Goal: Transaction & Acquisition: Purchase product/service

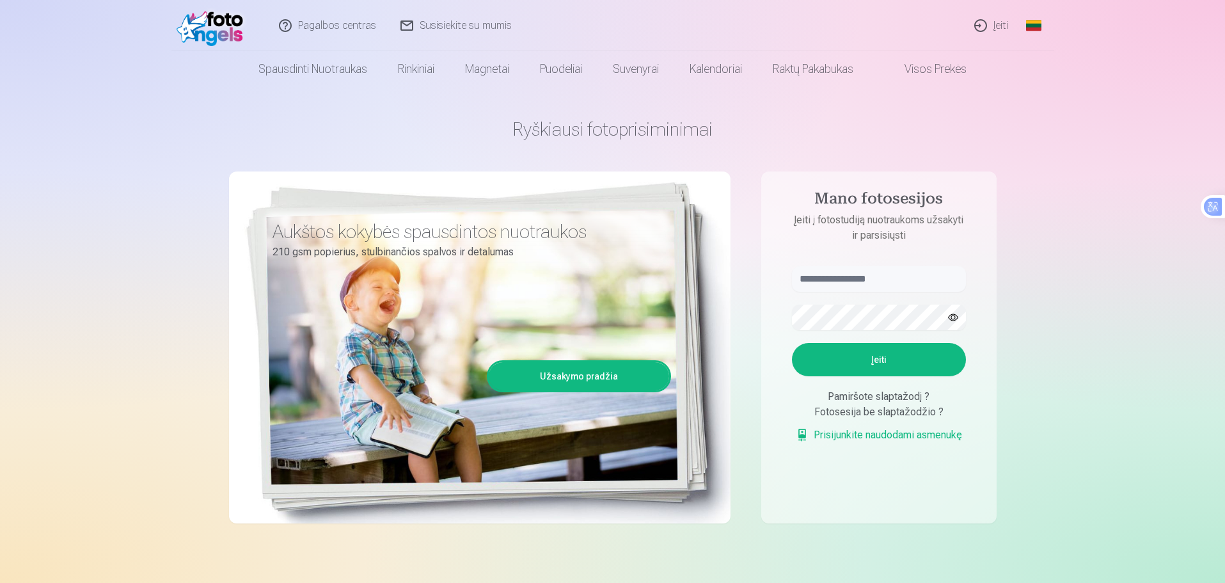
click at [993, 20] on link "Įeiti" at bounding box center [991, 25] width 58 height 51
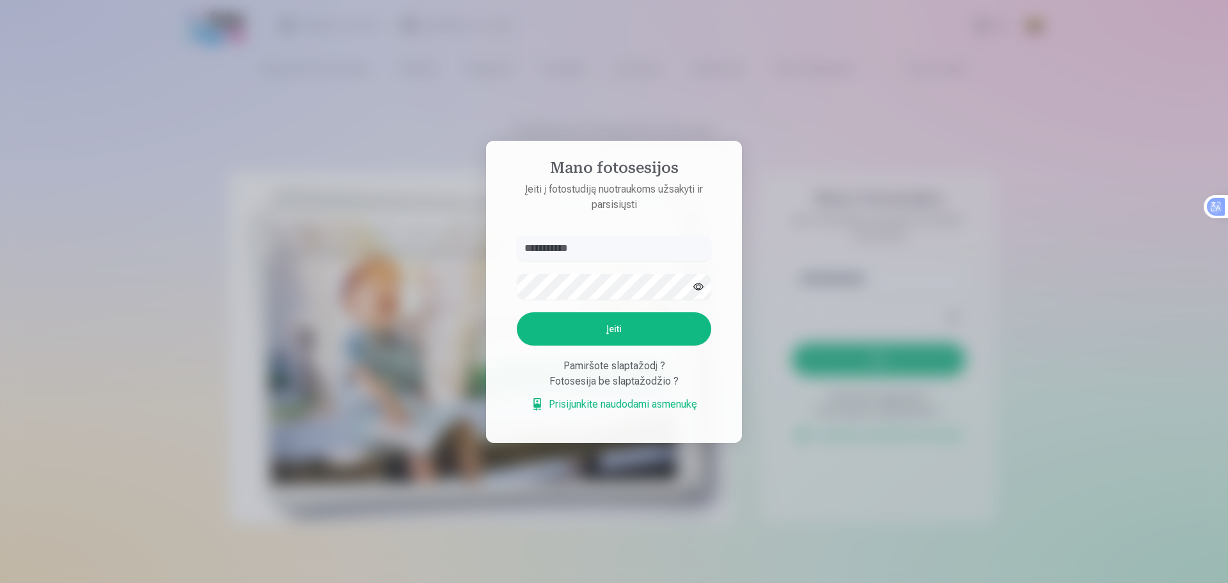
type input "**********"
click at [653, 326] on button "Įeiti" at bounding box center [614, 328] width 194 height 33
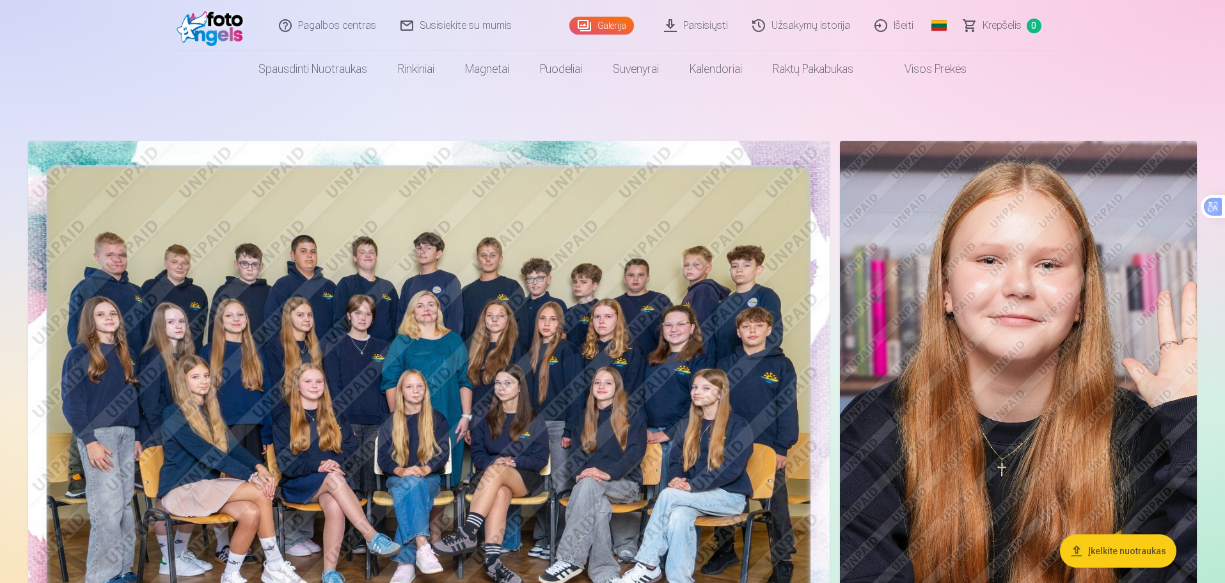
click at [374, 249] on img at bounding box center [428, 408] width 801 height 535
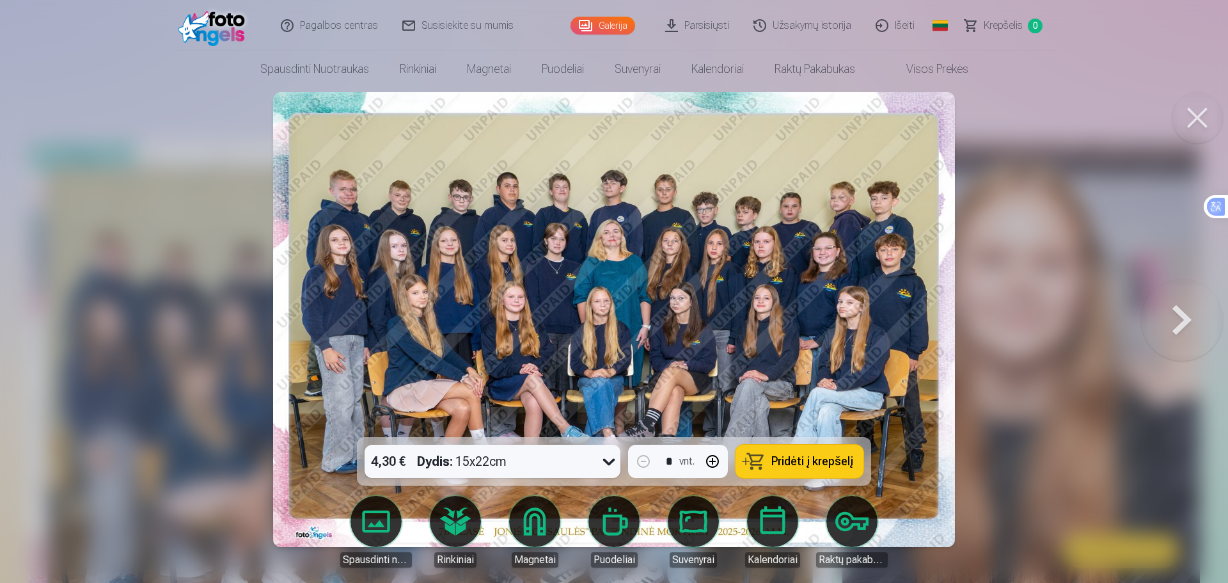
click at [608, 456] on icon at bounding box center [609, 461] width 20 height 20
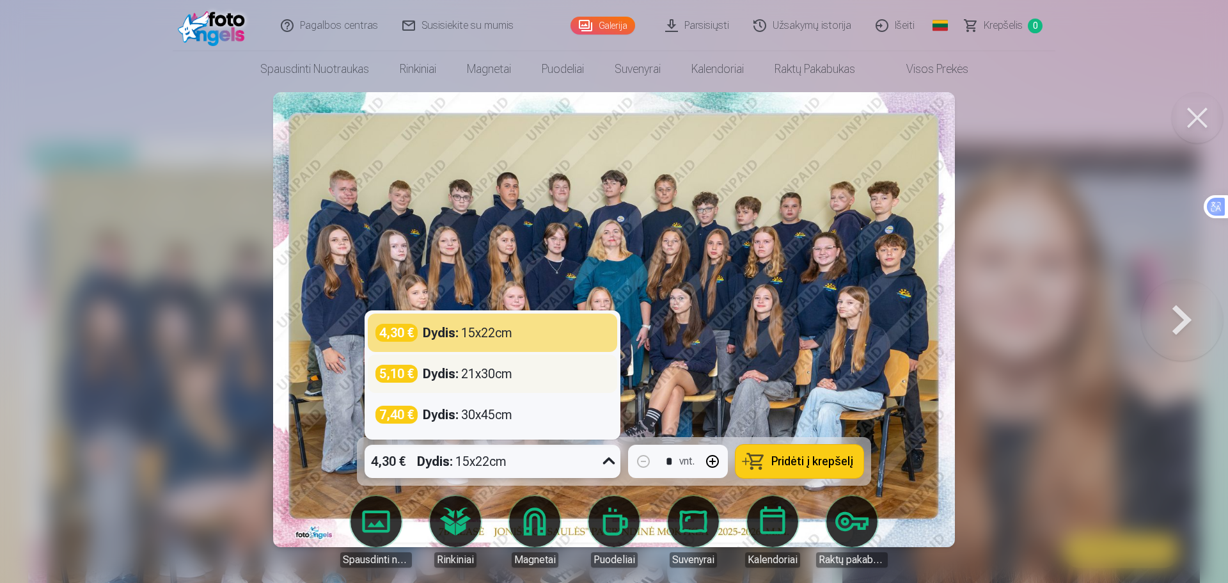
click at [515, 389] on div "5,10 € Dydis : 21x30cm" at bounding box center [492, 373] width 249 height 38
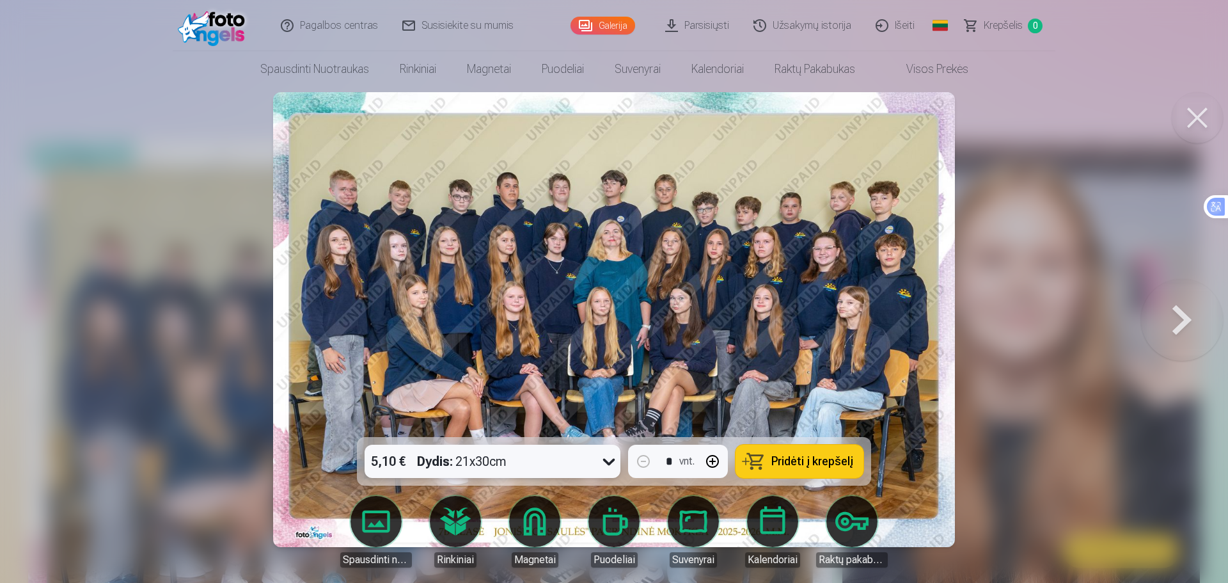
click at [605, 463] on icon at bounding box center [609, 461] width 20 height 20
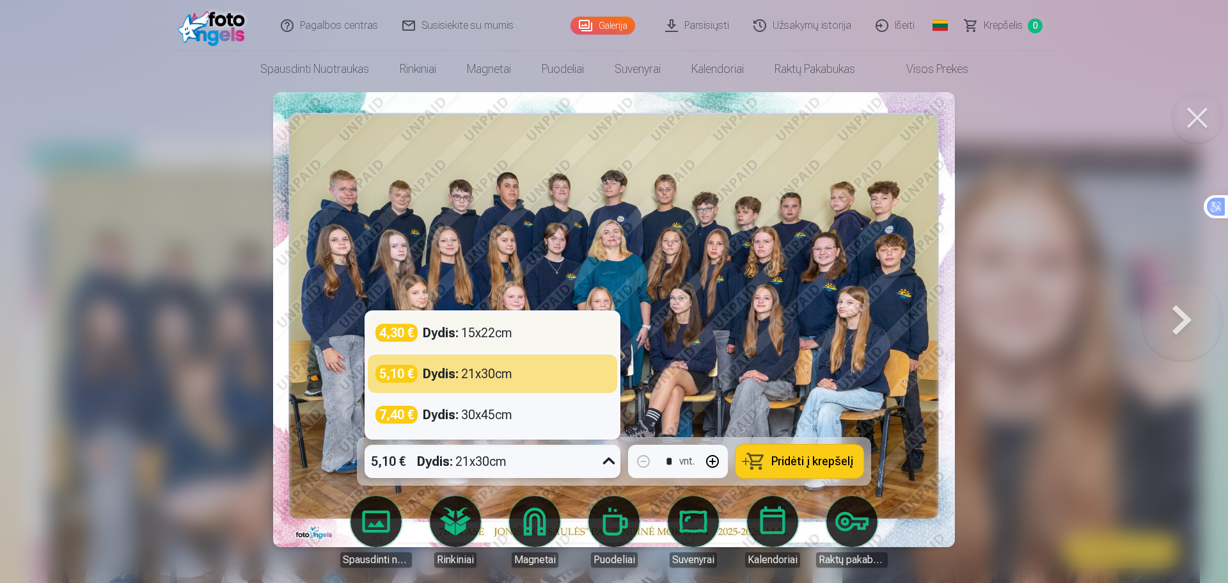
click at [522, 342] on div "4,30 € Dydis : 15x22cm" at bounding box center [492, 332] width 249 height 38
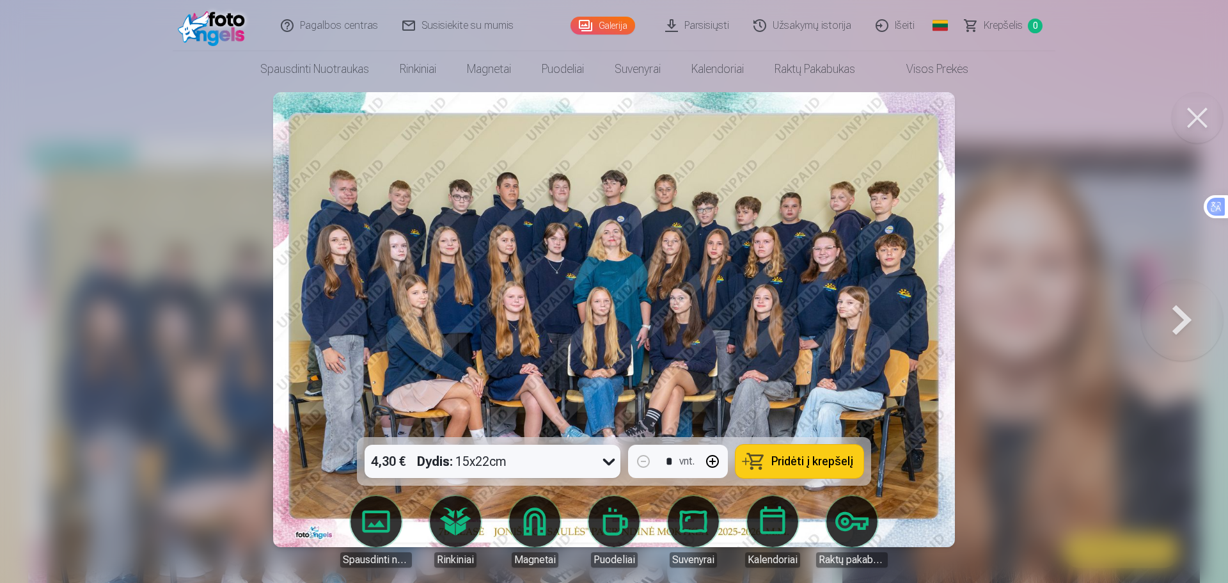
click at [715, 459] on button "button" at bounding box center [712, 461] width 31 height 31
click at [648, 460] on button "button" at bounding box center [643, 461] width 31 height 31
type input "*"
click at [783, 459] on span "Pridėti į krepšelį" at bounding box center [812, 461] width 82 height 12
click at [1202, 106] on button at bounding box center [1196, 117] width 51 height 51
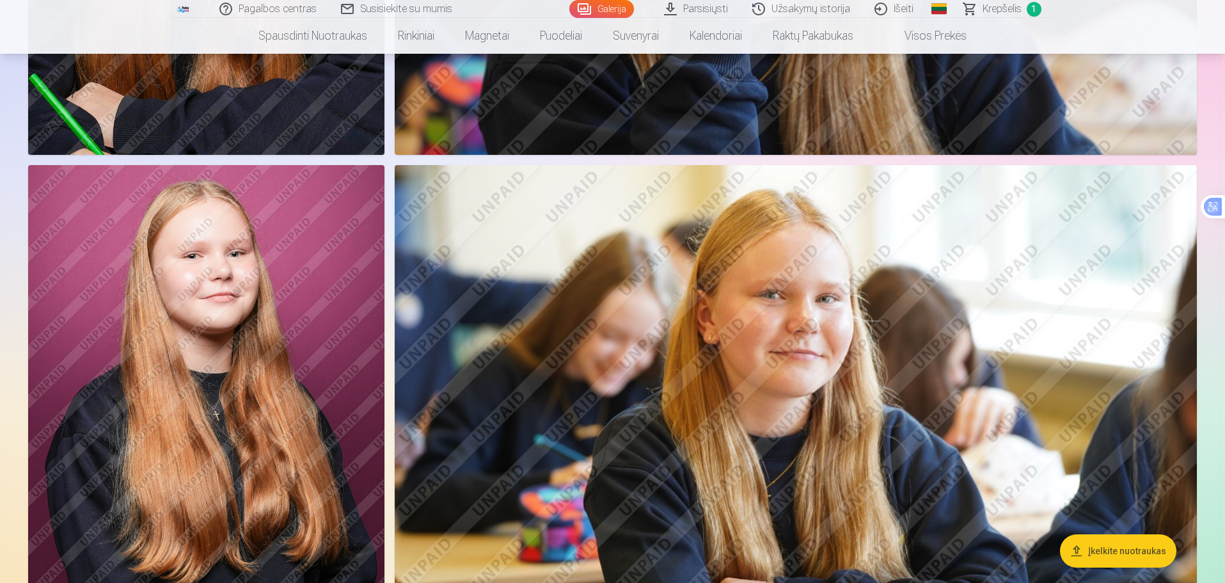
scroll to position [1194, 0]
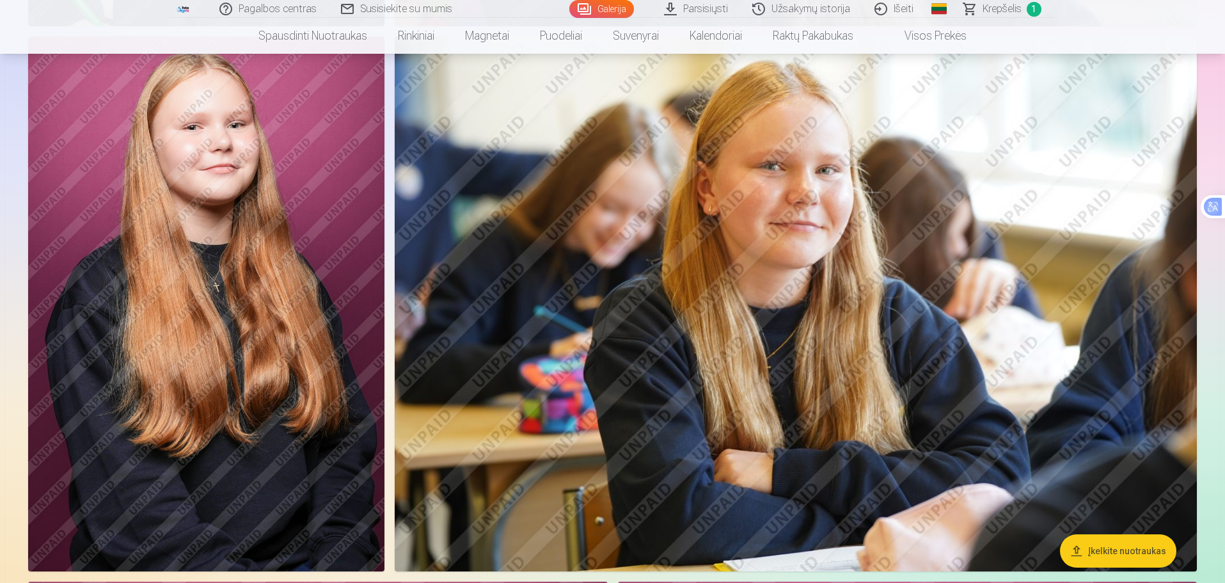
click at [238, 237] on img at bounding box center [206, 303] width 356 height 535
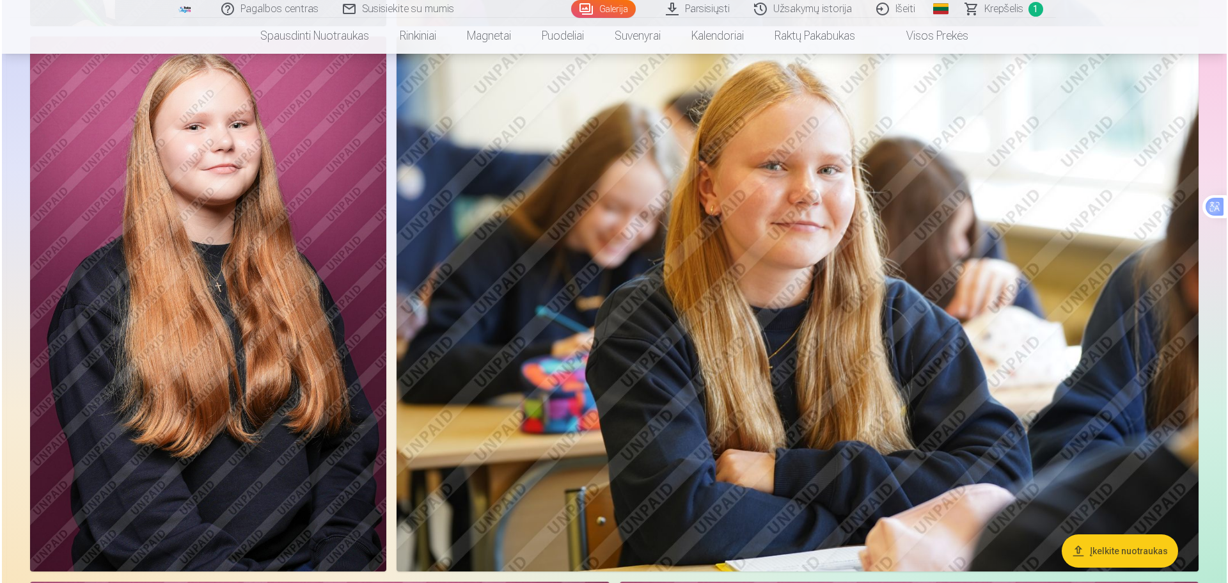
scroll to position [1195, 0]
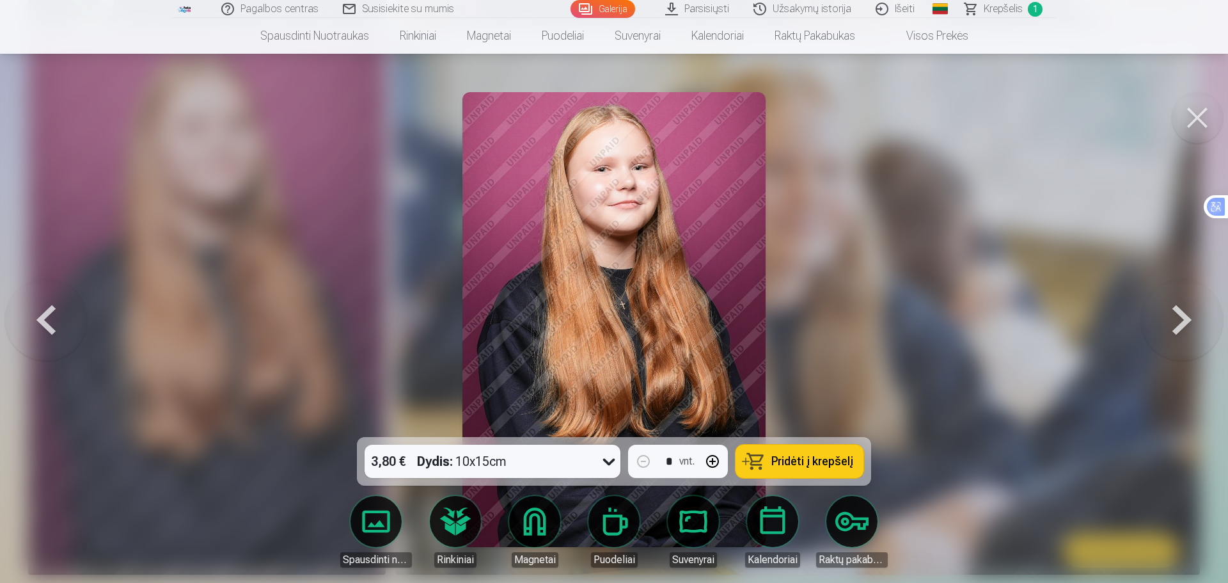
click at [801, 461] on span "Pridėti į krepšelį" at bounding box center [812, 461] width 82 height 12
click at [1207, 125] on button at bounding box center [1196, 117] width 51 height 51
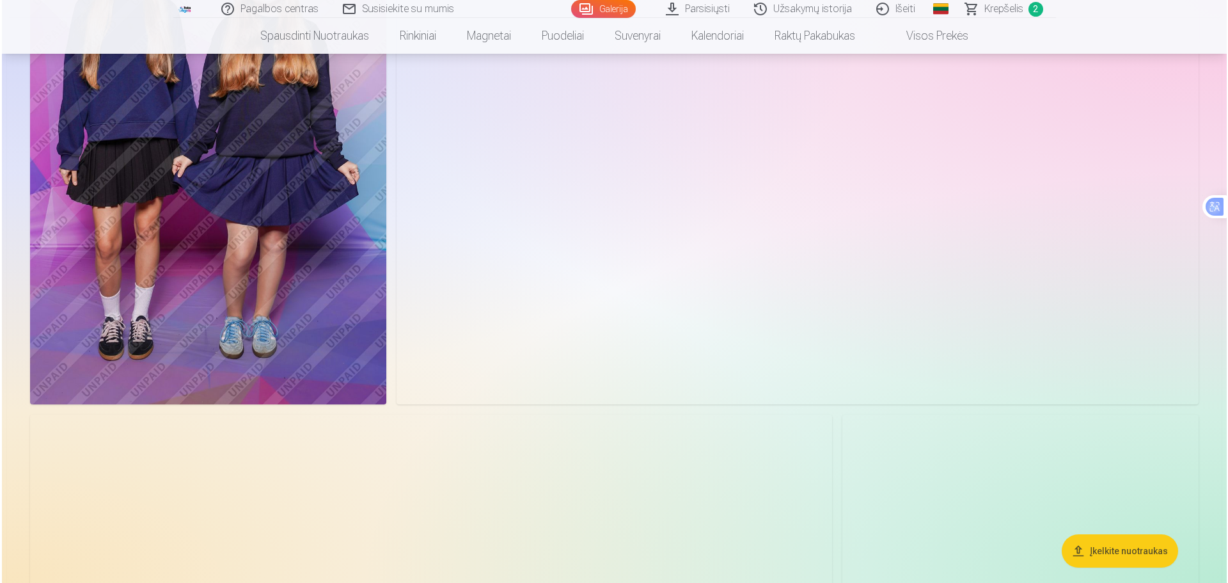
scroll to position [5968, 0]
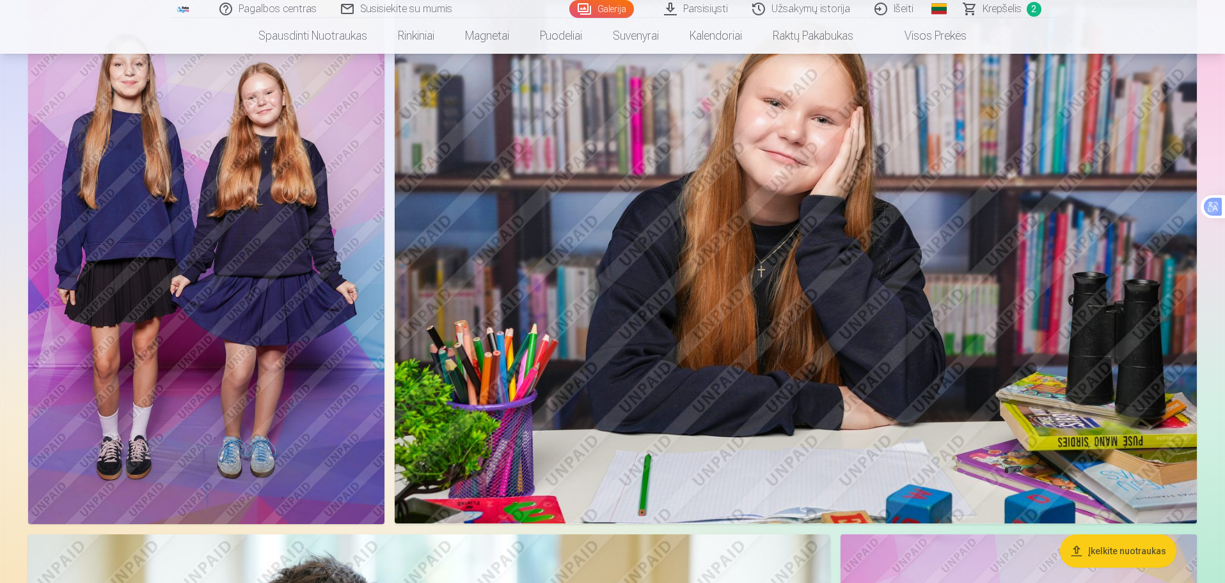
click at [341, 276] on img at bounding box center [206, 256] width 356 height 535
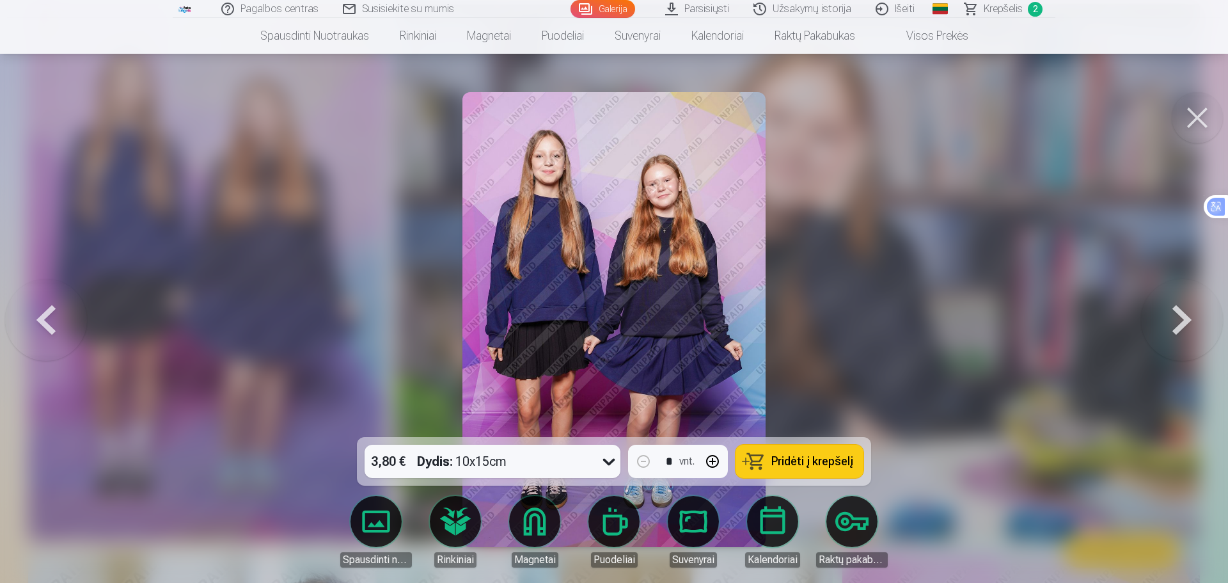
click at [590, 459] on div "3,80 € Dydis : 10x15cm" at bounding box center [479, 460] width 231 height 33
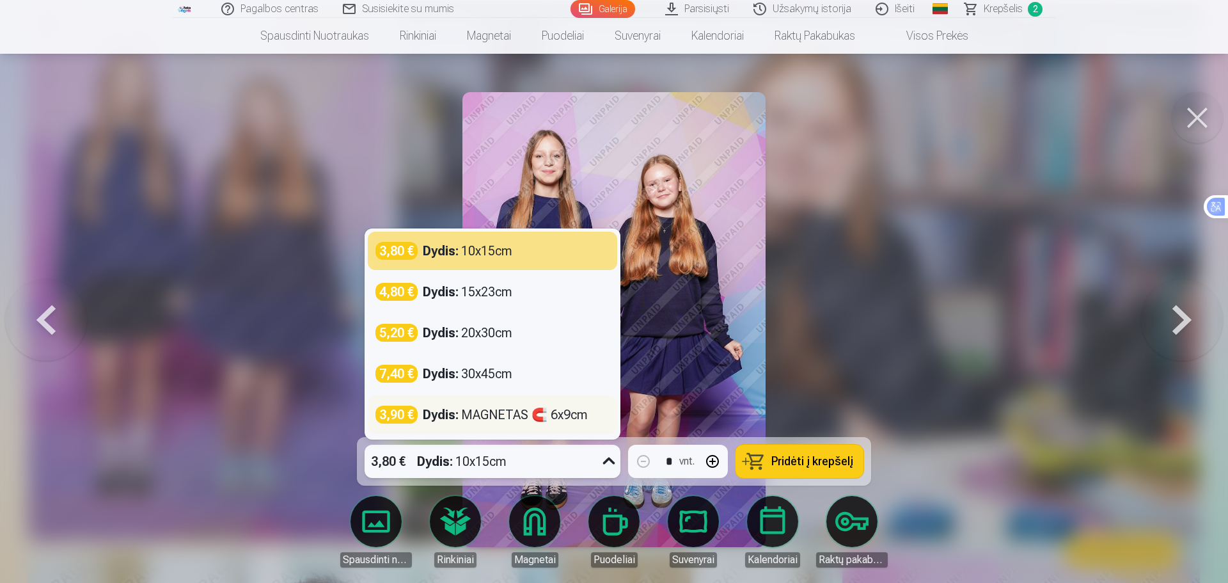
click at [501, 411] on div "Dydis : MAGNETAS 🧲 6x9cm" at bounding box center [505, 414] width 165 height 18
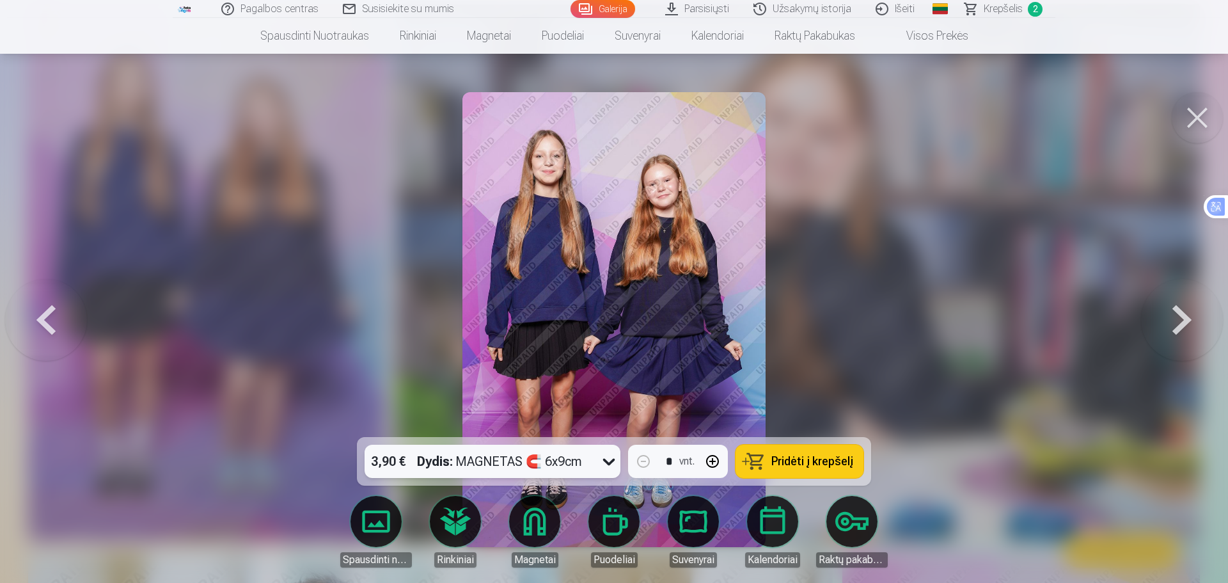
click at [597, 454] on div at bounding box center [608, 460] width 23 height 33
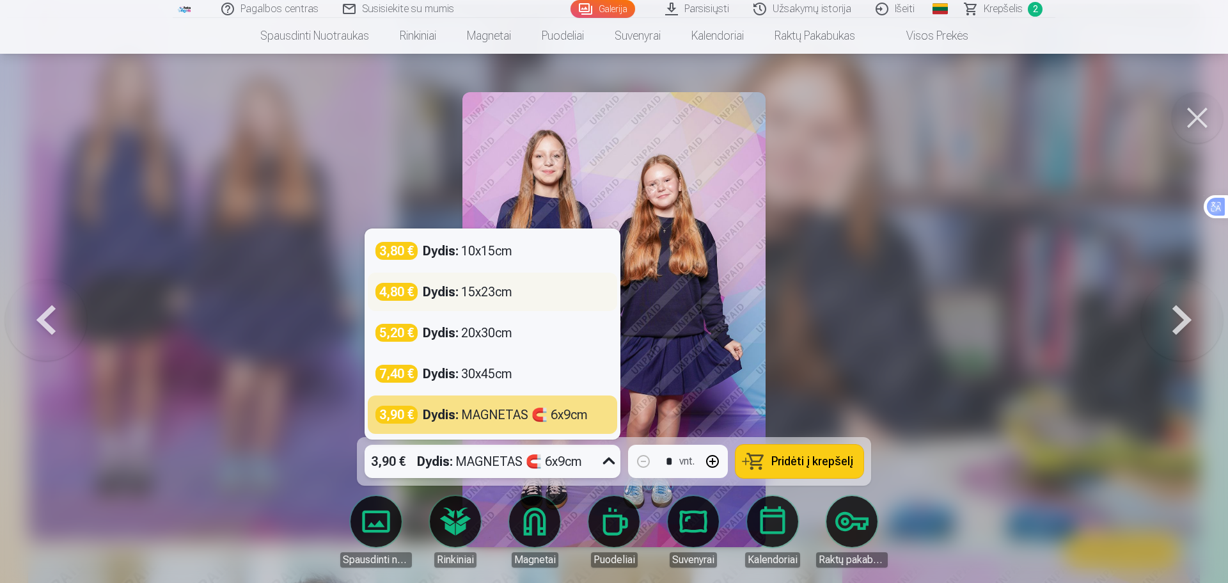
click at [435, 288] on strong "Dydis :" at bounding box center [441, 292] width 36 height 18
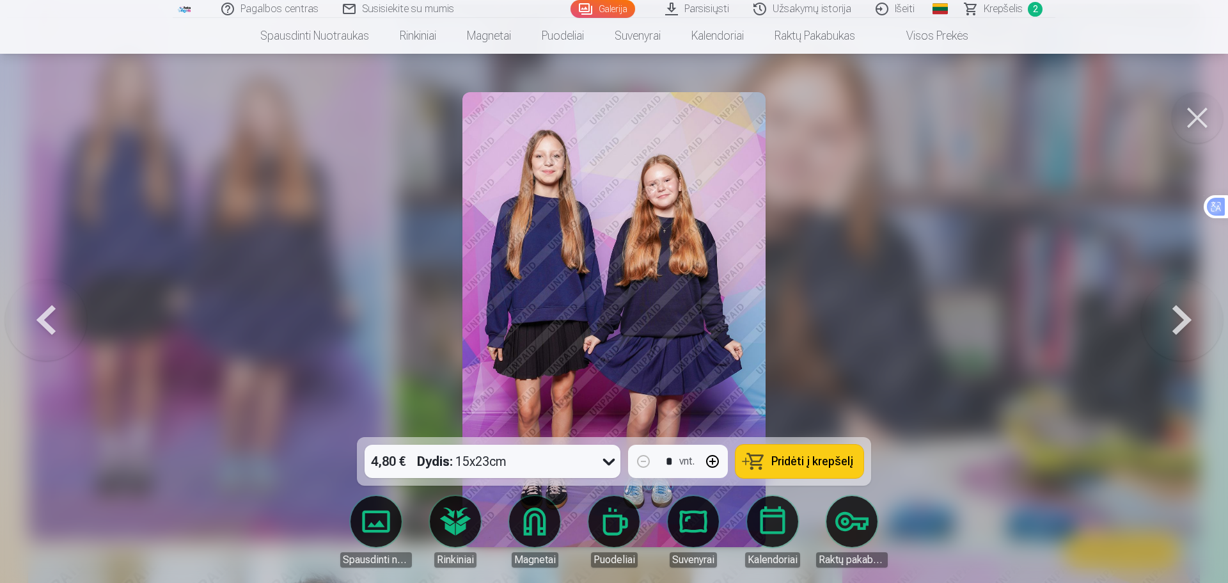
click at [801, 458] on span "Pridėti į krepšelį" at bounding box center [812, 461] width 82 height 12
click at [1206, 118] on button at bounding box center [1196, 117] width 51 height 51
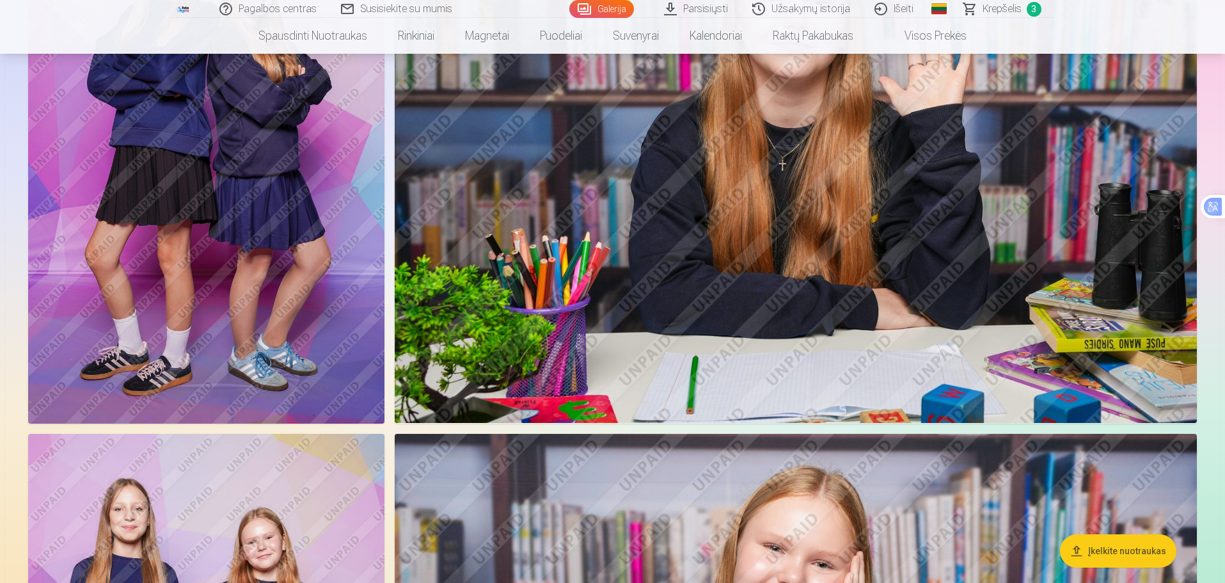
scroll to position [5271, 0]
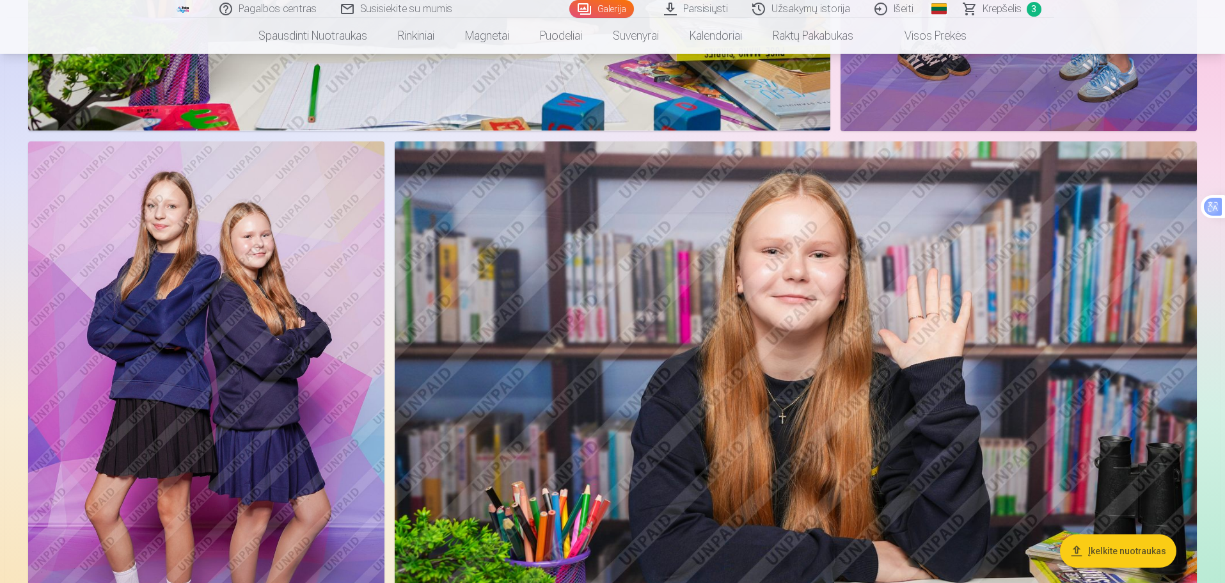
click at [295, 337] on img at bounding box center [206, 408] width 356 height 535
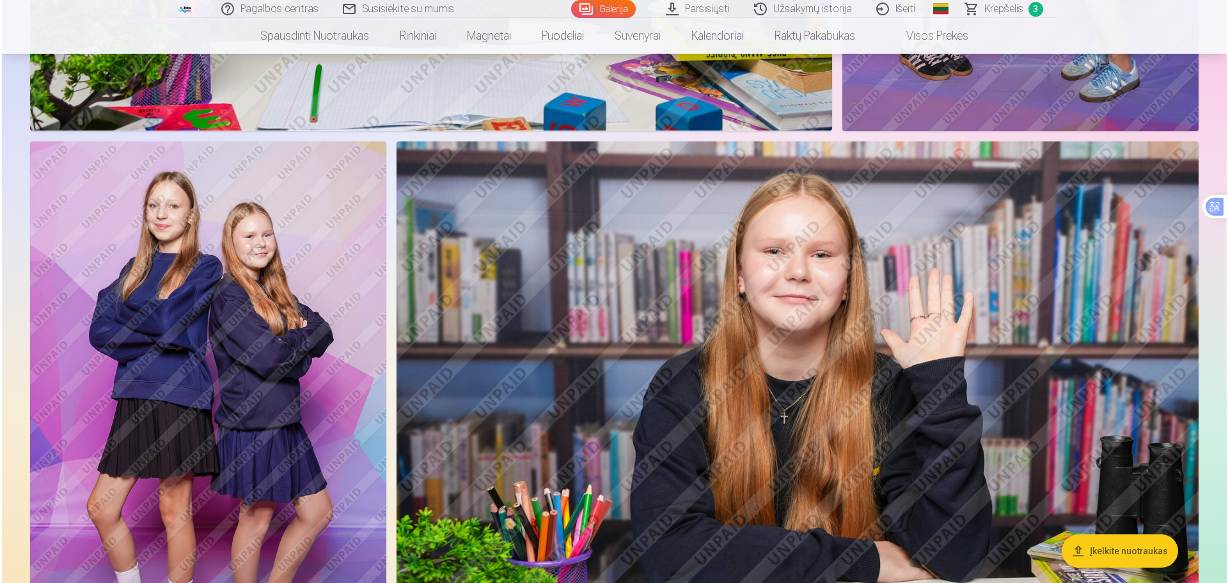
scroll to position [5284, 0]
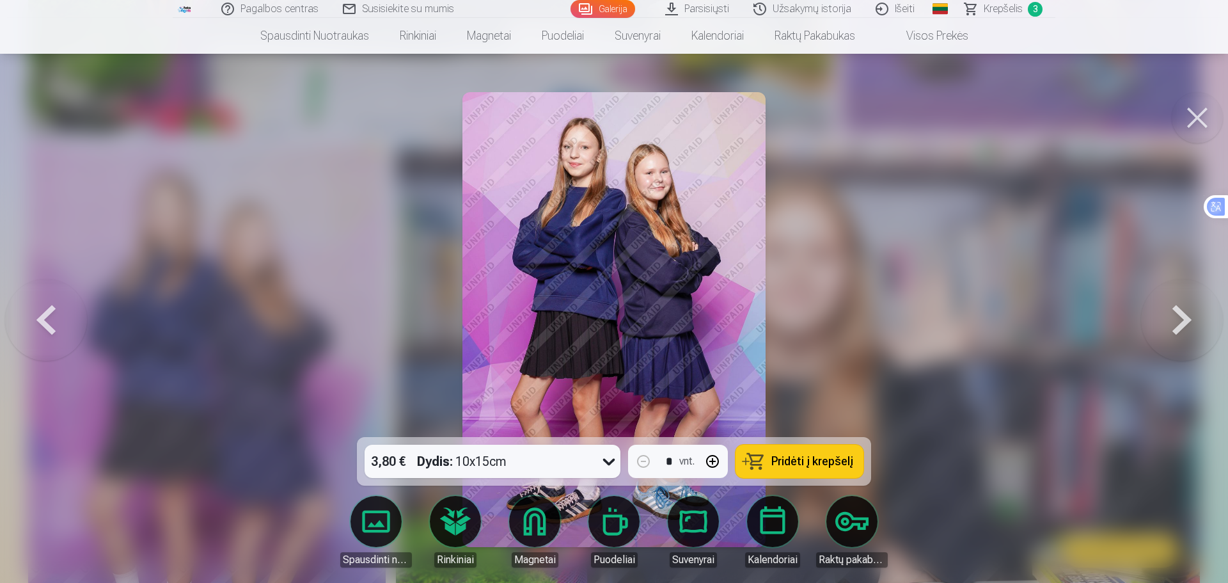
click at [1196, 102] on button at bounding box center [1196, 117] width 51 height 51
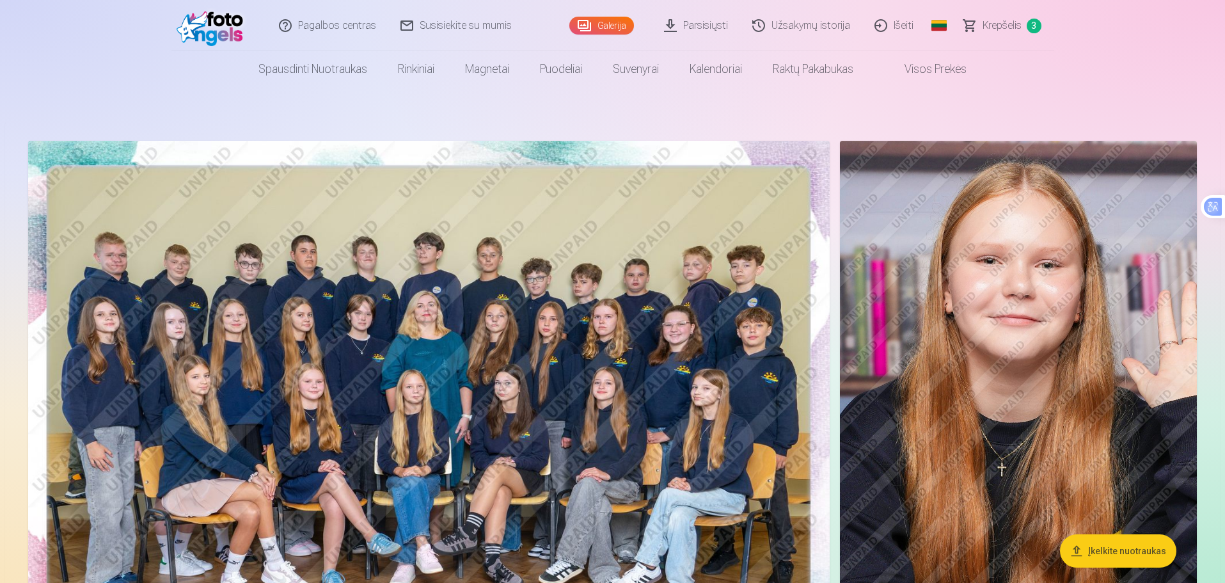
click at [280, 193] on img at bounding box center [428, 408] width 801 height 535
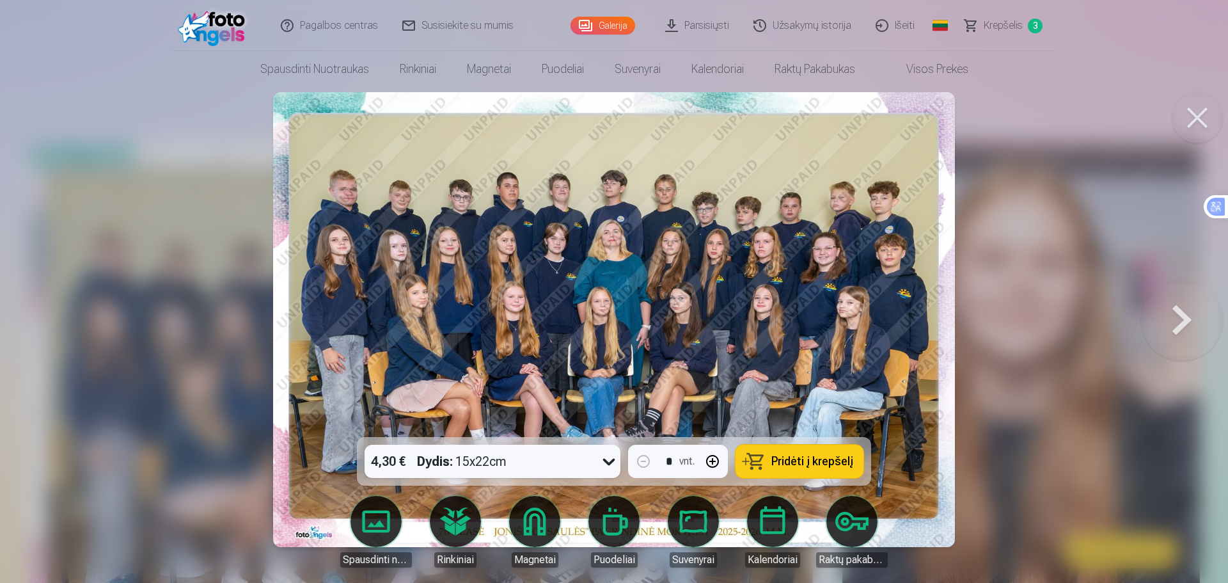
click at [1205, 123] on button at bounding box center [1196, 117] width 51 height 51
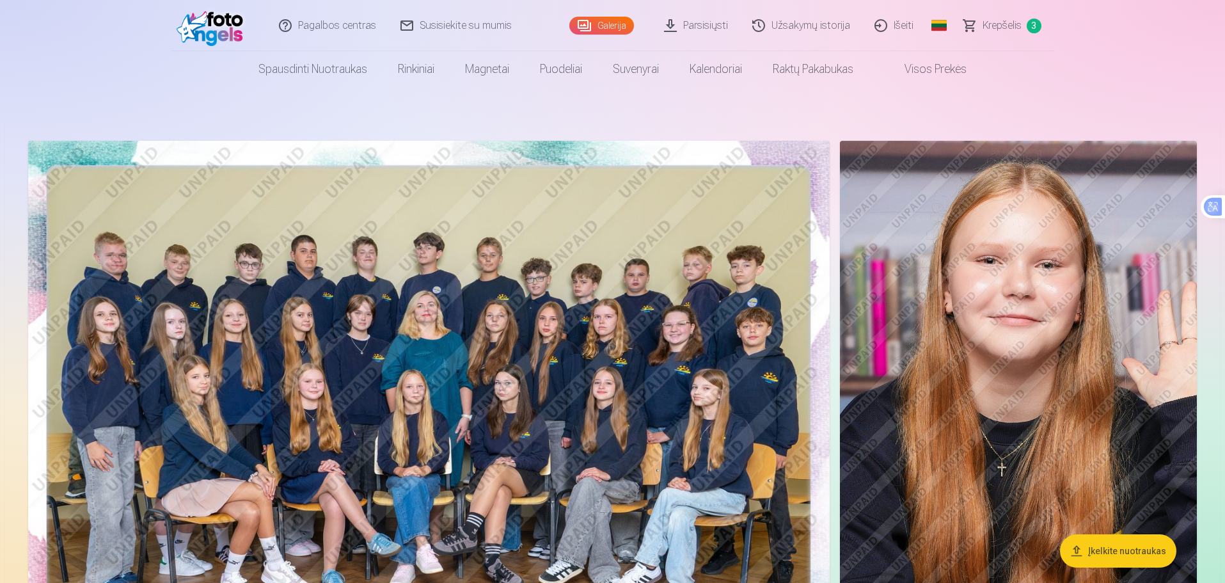
click at [1030, 29] on span "3" at bounding box center [1033, 26] width 15 height 15
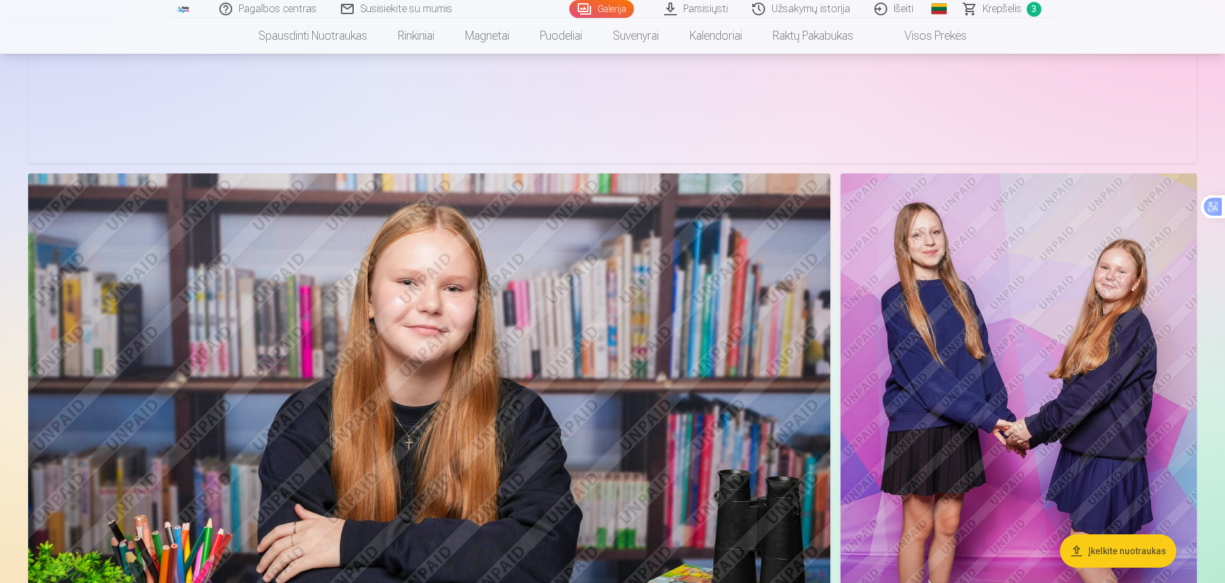
scroll to position [4689, 0]
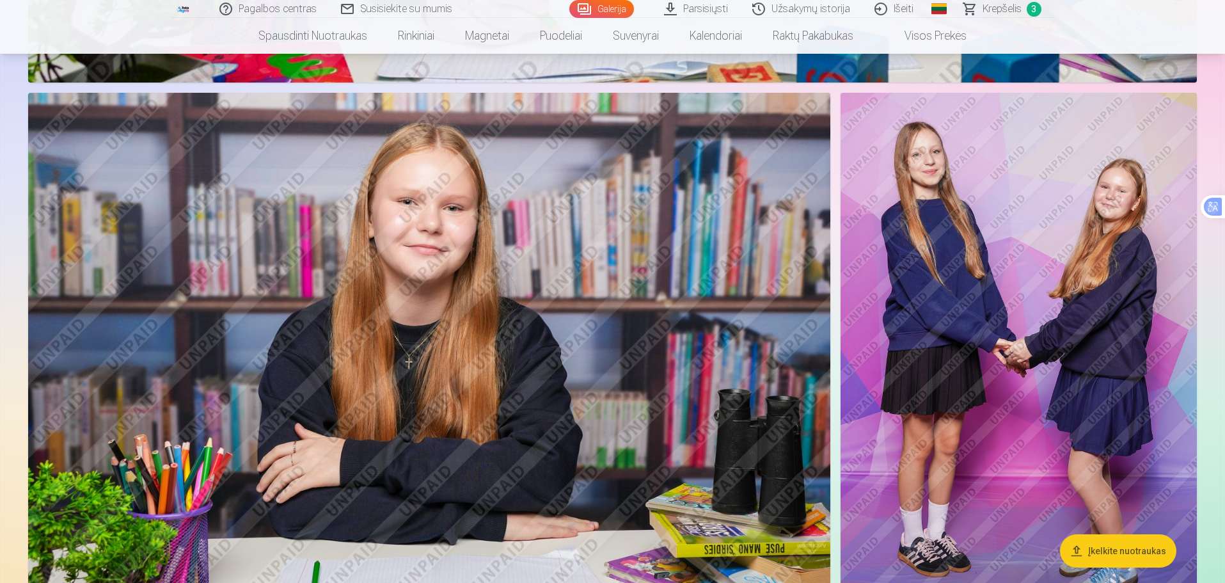
click at [703, 274] on img at bounding box center [429, 360] width 802 height 535
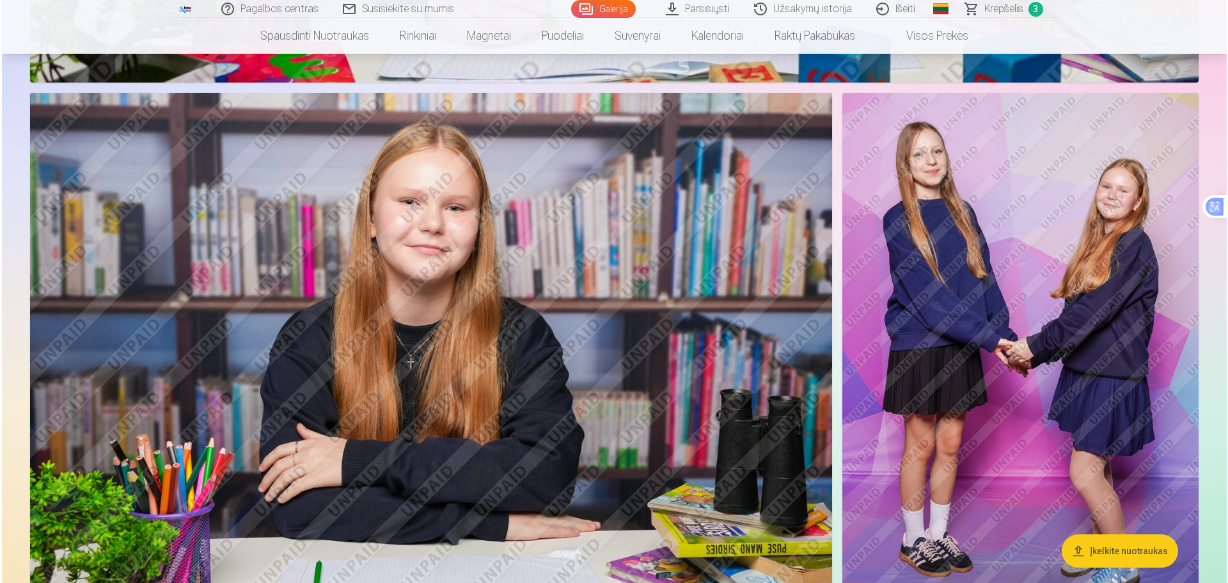
scroll to position [4786, 0]
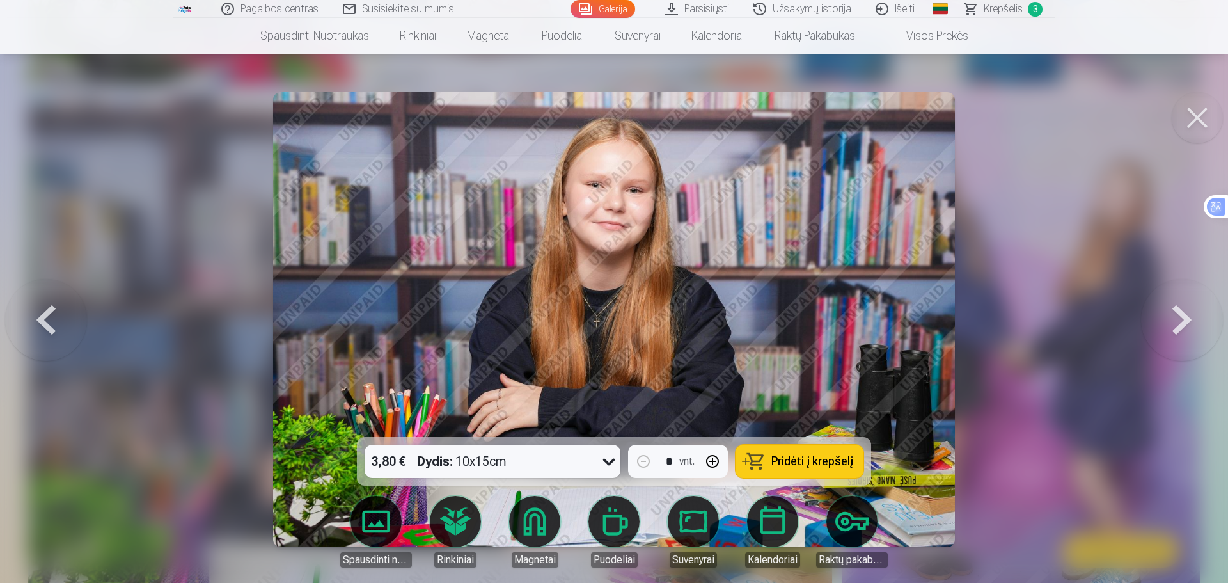
click at [604, 460] on icon at bounding box center [609, 461] width 20 height 20
click at [739, 421] on img at bounding box center [614, 319] width 682 height 455
click at [782, 463] on span "Pridėti į krepšelį" at bounding box center [812, 461] width 82 height 12
click at [1029, 6] on span "4" at bounding box center [1035, 9] width 15 height 15
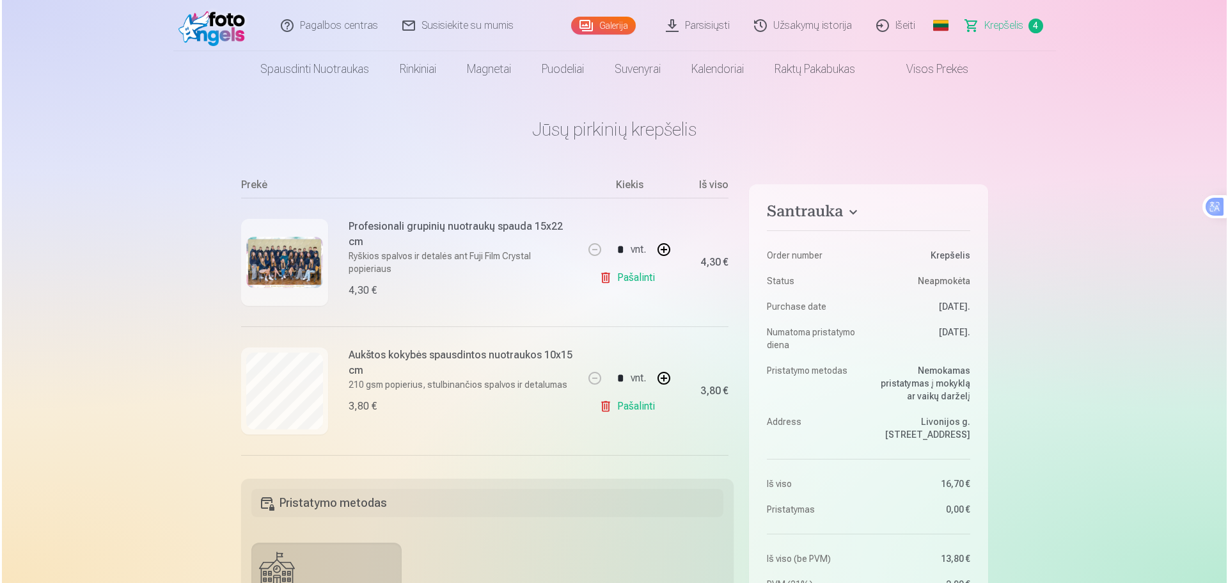
scroll to position [113, 0]
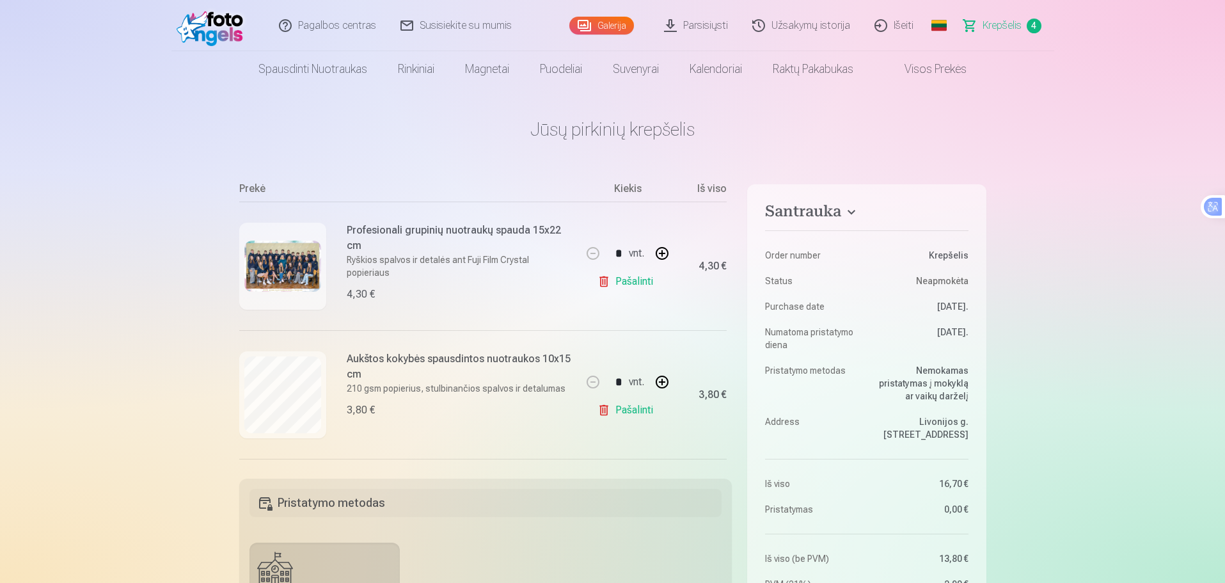
click at [285, 278] on img at bounding box center [282, 265] width 77 height 51
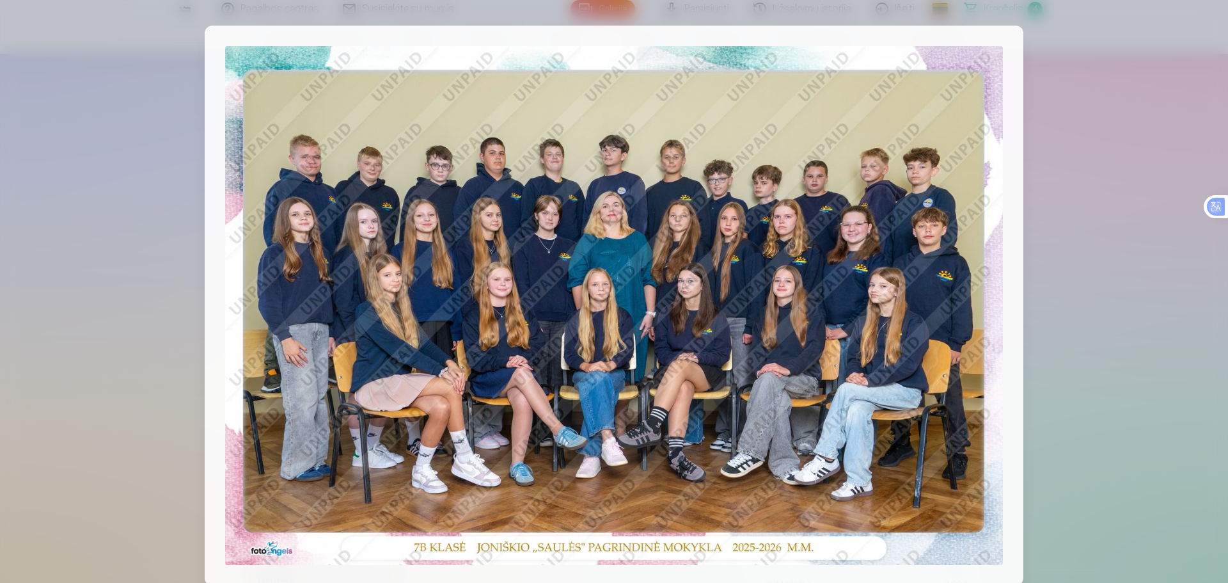
scroll to position [4357, 0]
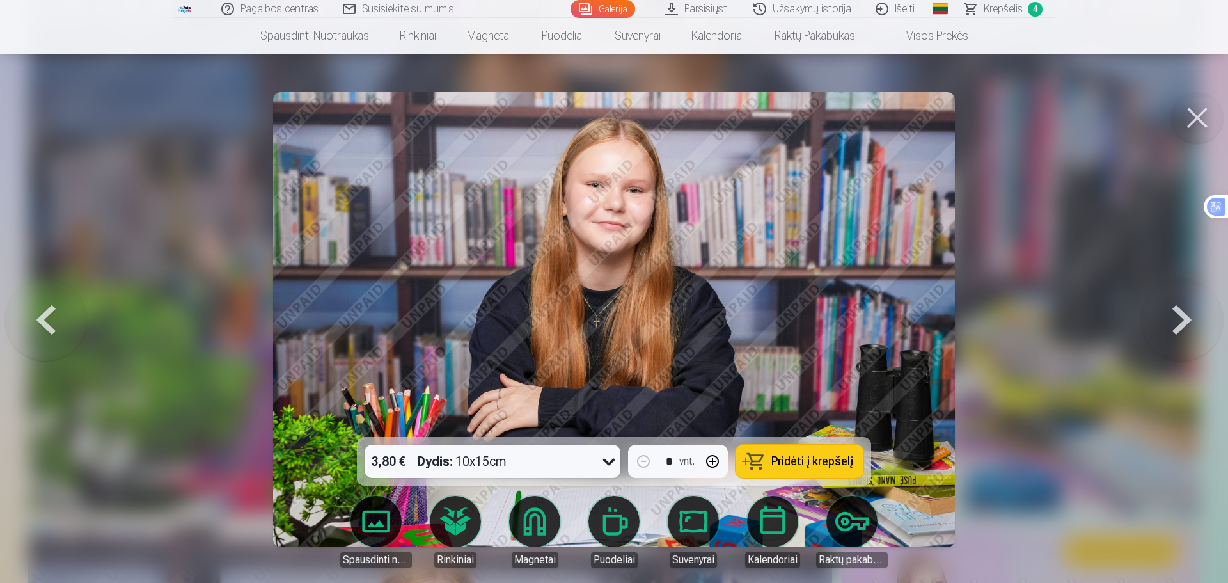
click at [1210, 121] on button at bounding box center [1196, 117] width 51 height 51
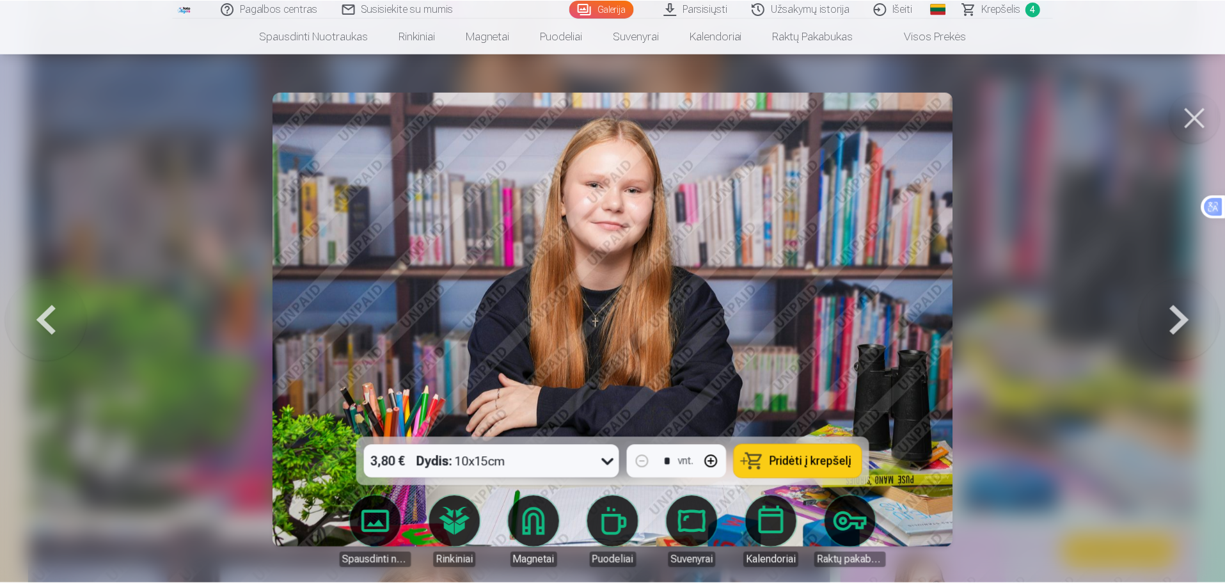
scroll to position [4346, 0]
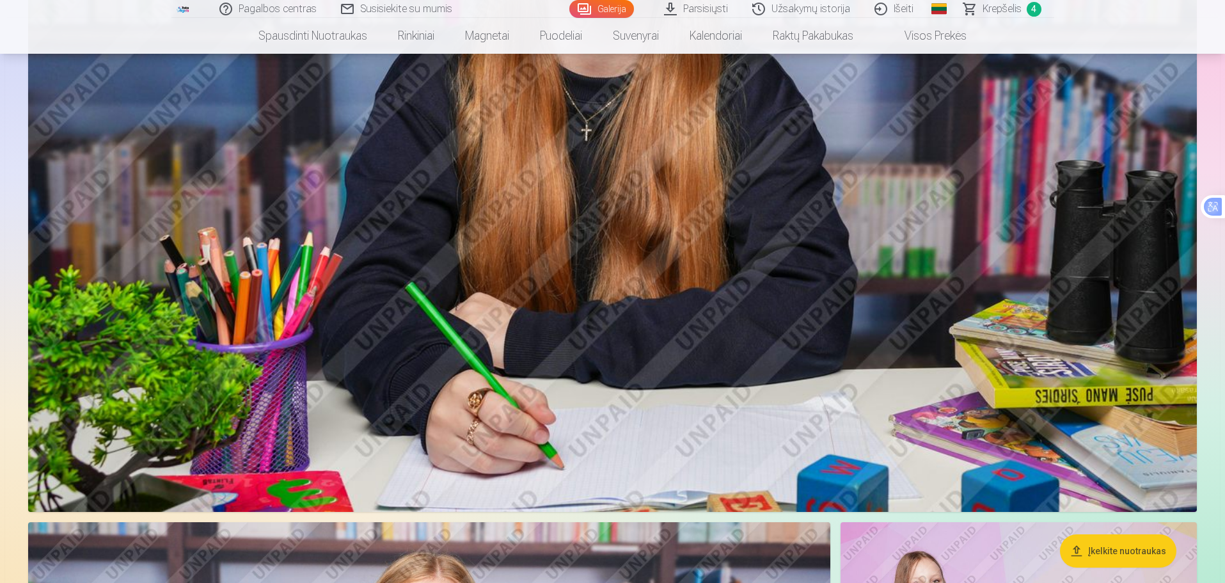
click at [996, 4] on span "Krepšelis" at bounding box center [1001, 8] width 39 height 15
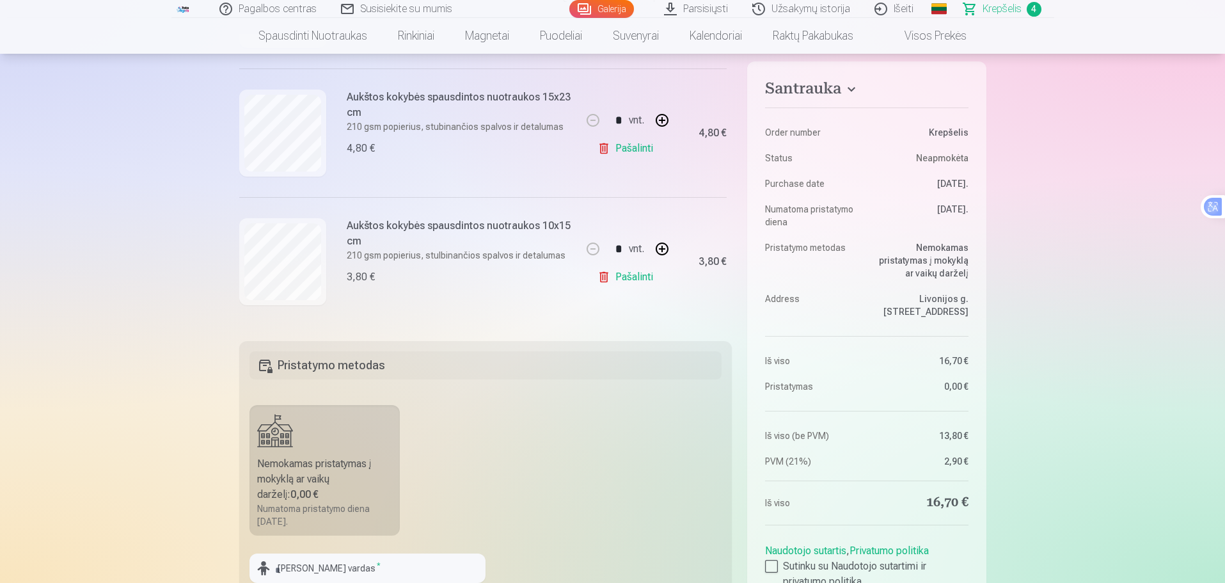
scroll to position [85, 0]
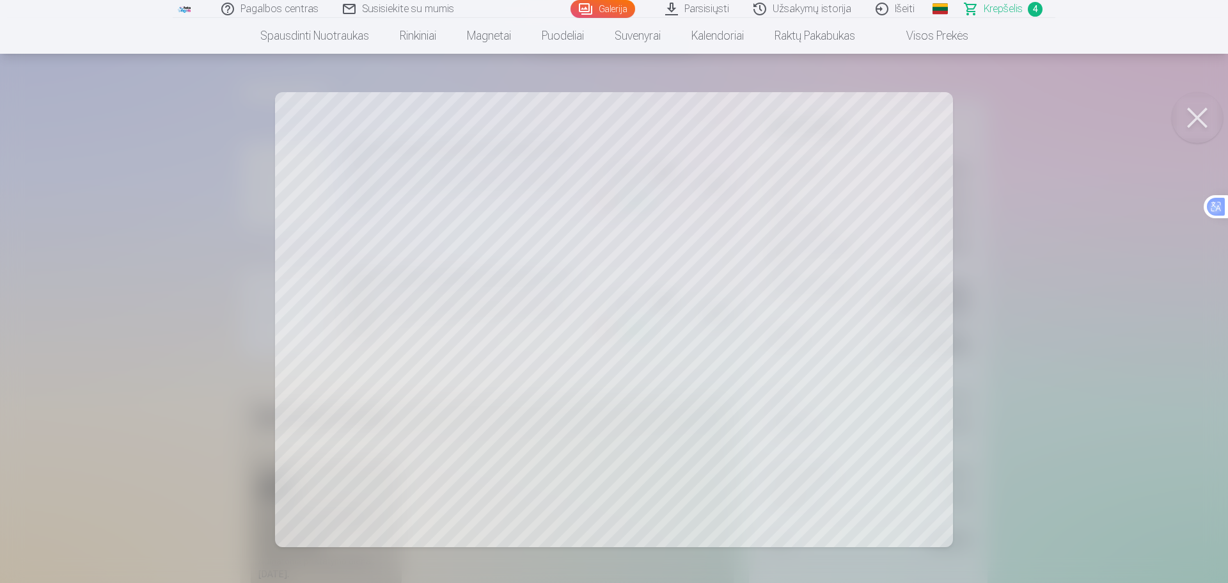
click at [1198, 121] on button at bounding box center [1196, 117] width 51 height 51
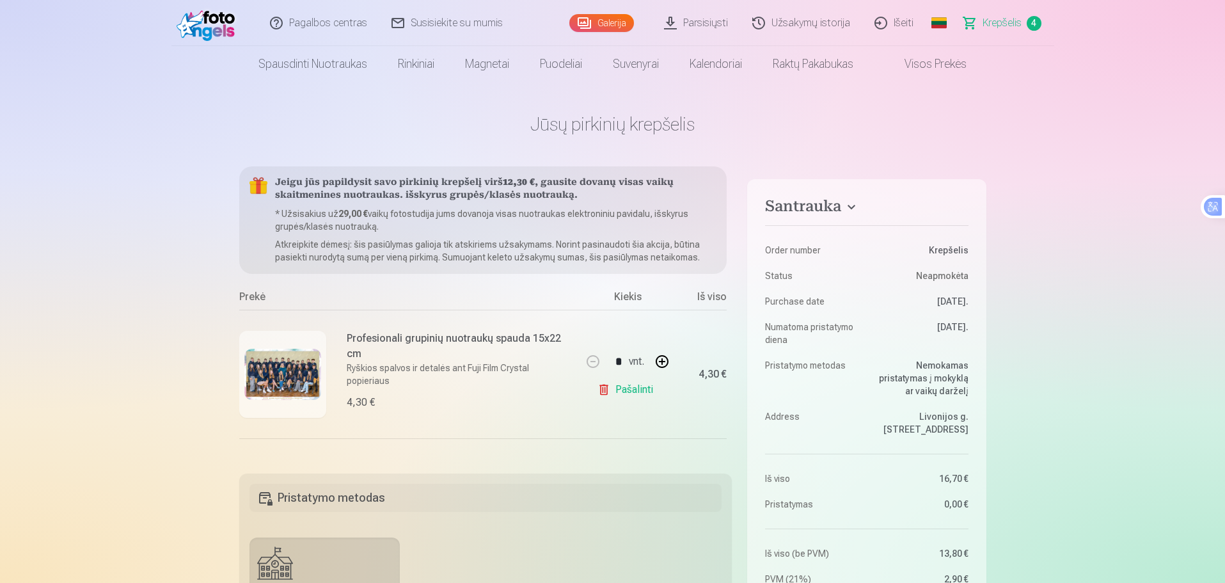
scroll to position [0, 0]
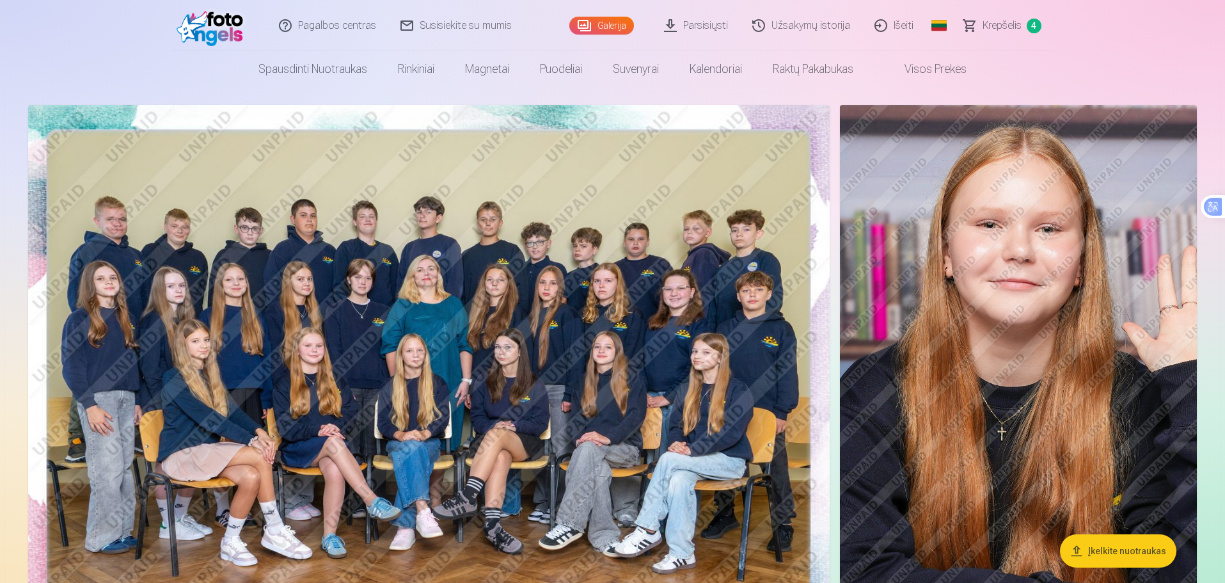
scroll to position [171, 0]
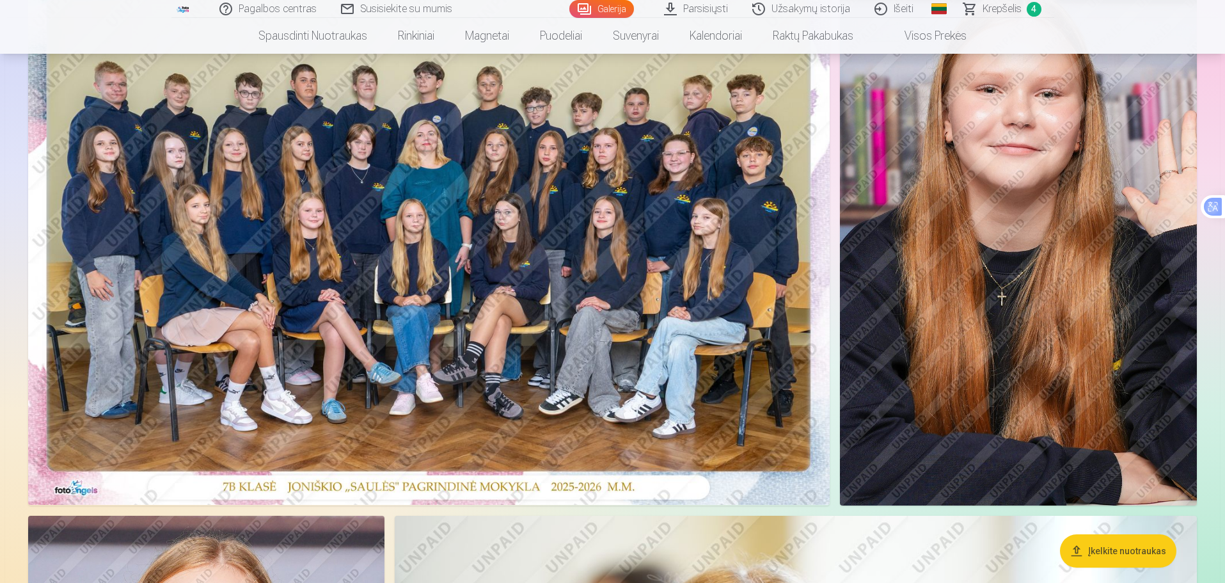
click at [1028, 8] on span "4" at bounding box center [1033, 9] width 15 height 15
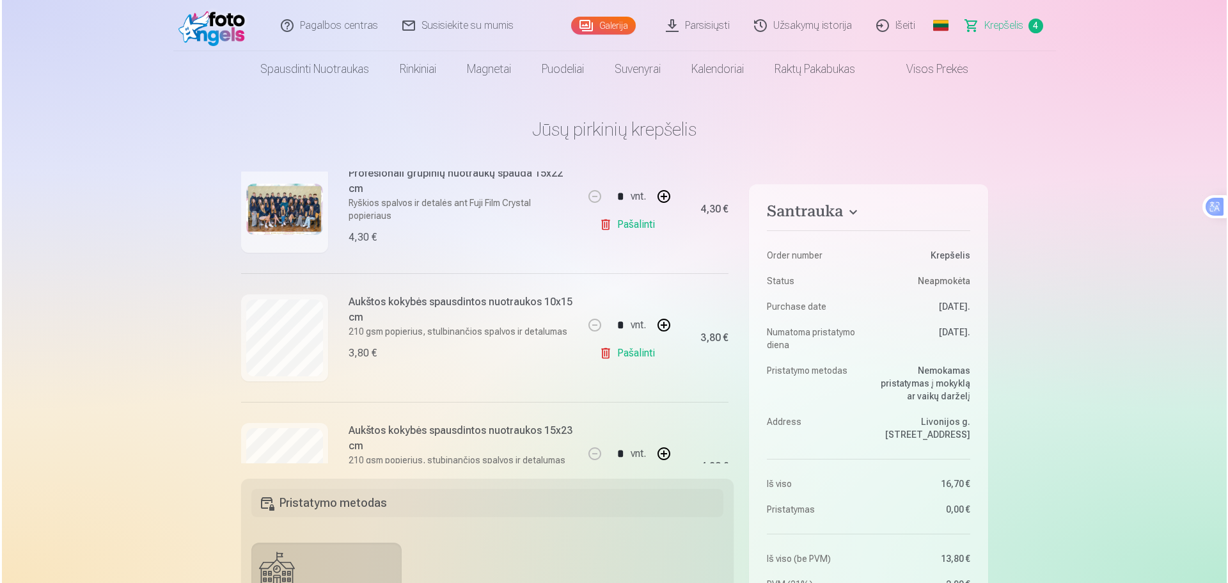
scroll to position [171, 0]
click at [311, 212] on img at bounding box center [282, 208] width 77 height 51
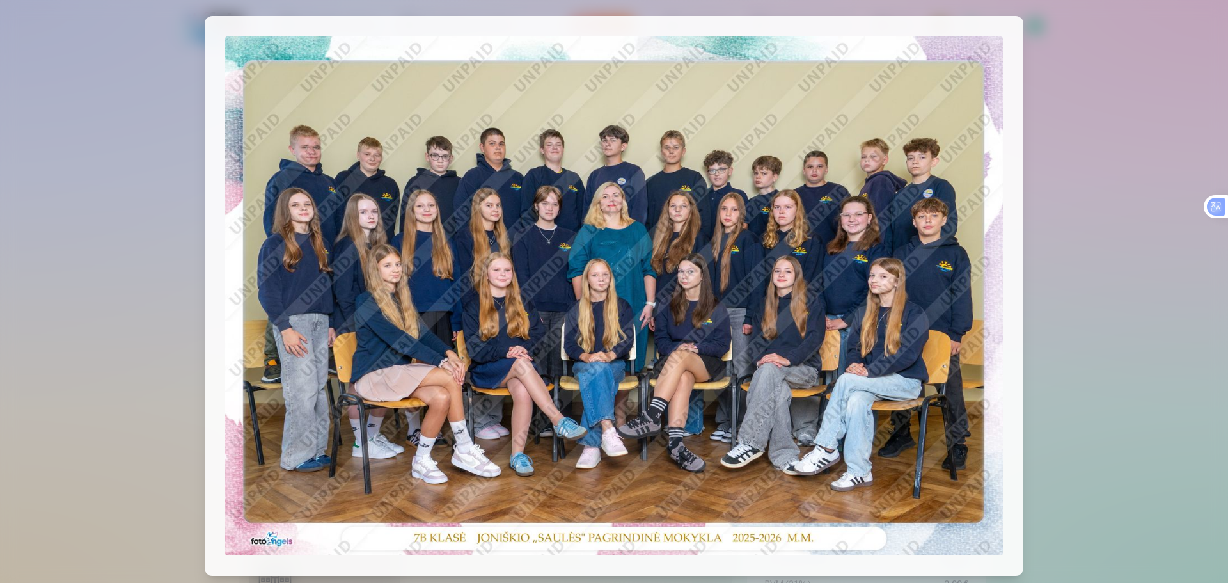
scroll to position [0, 0]
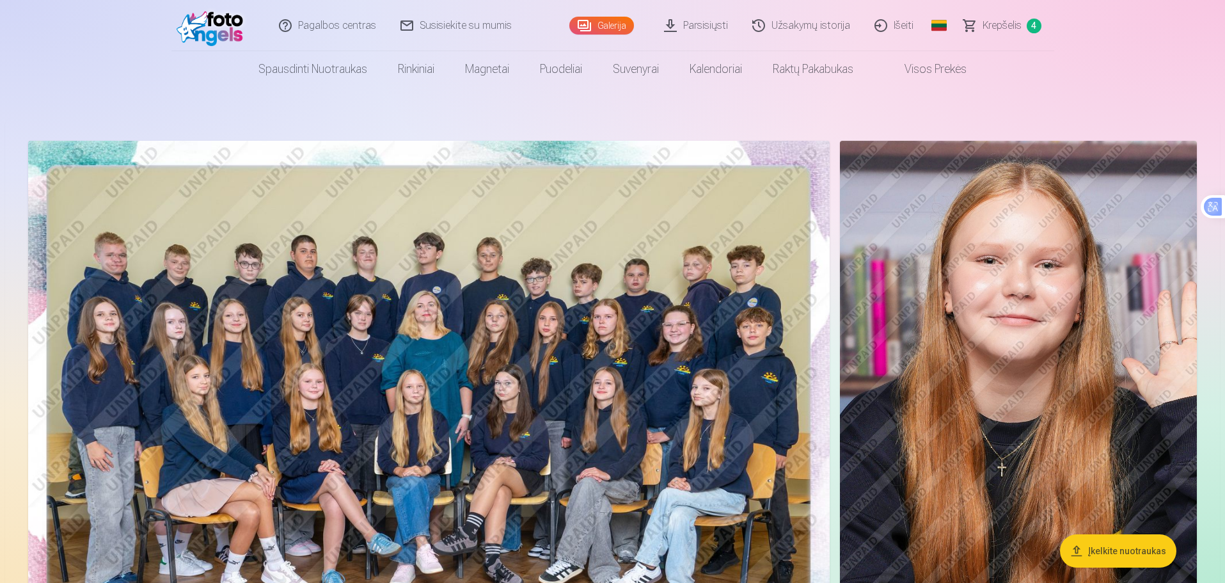
click at [1017, 26] on span "Krepšelis" at bounding box center [1001, 25] width 39 height 15
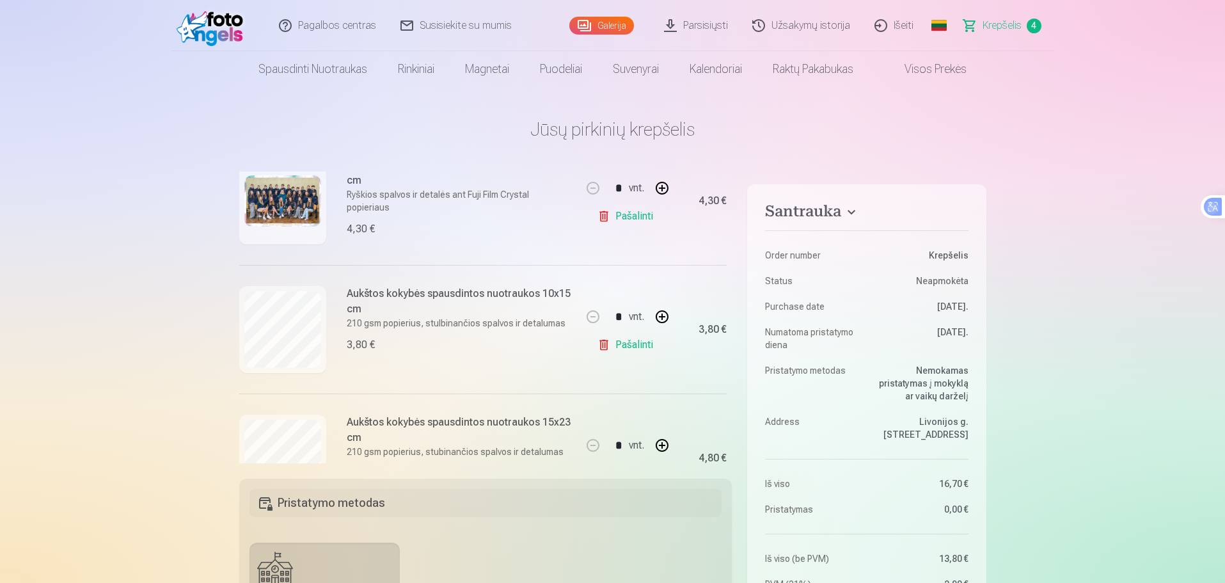
scroll to position [256, 0]
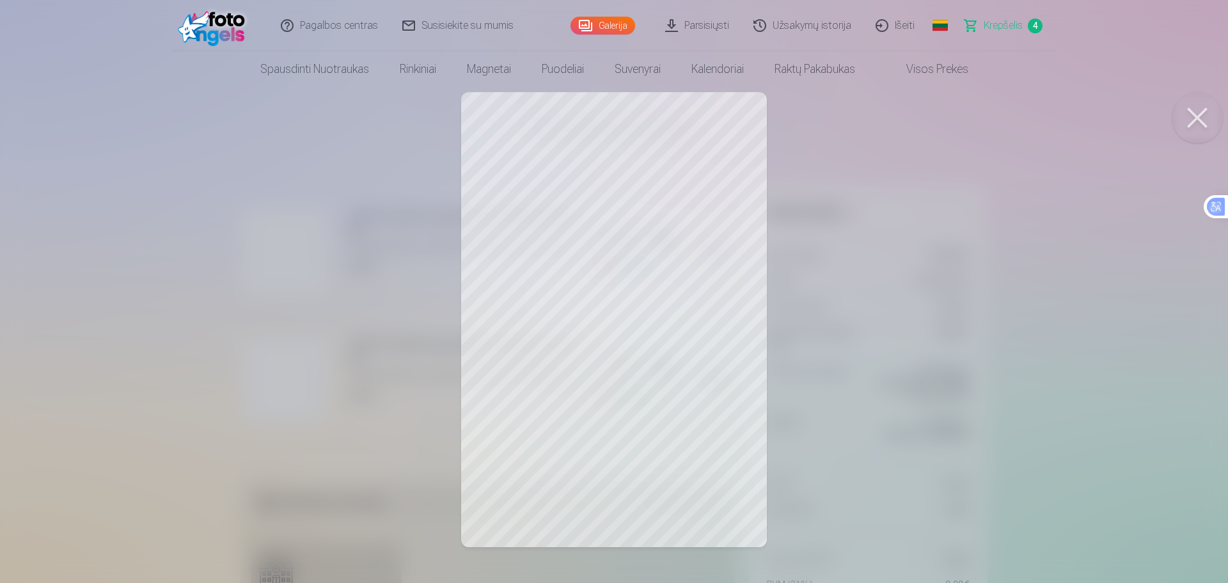
click at [1001, 22] on span "Krepšelis" at bounding box center [1002, 25] width 39 height 15
click at [1200, 116] on button at bounding box center [1196, 117] width 51 height 51
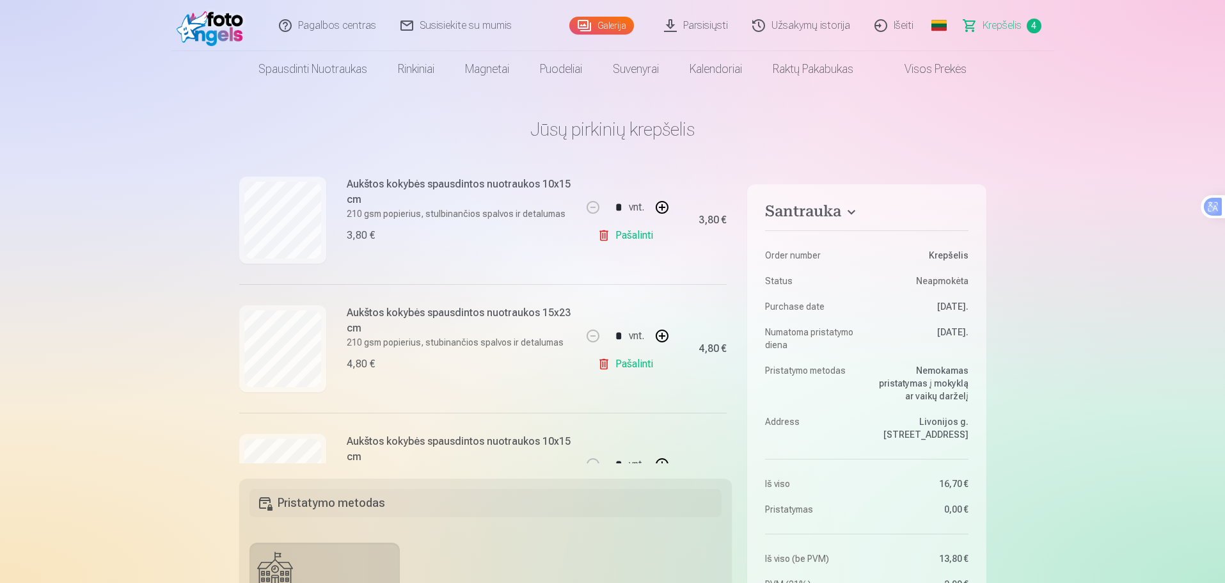
scroll to position [341, 0]
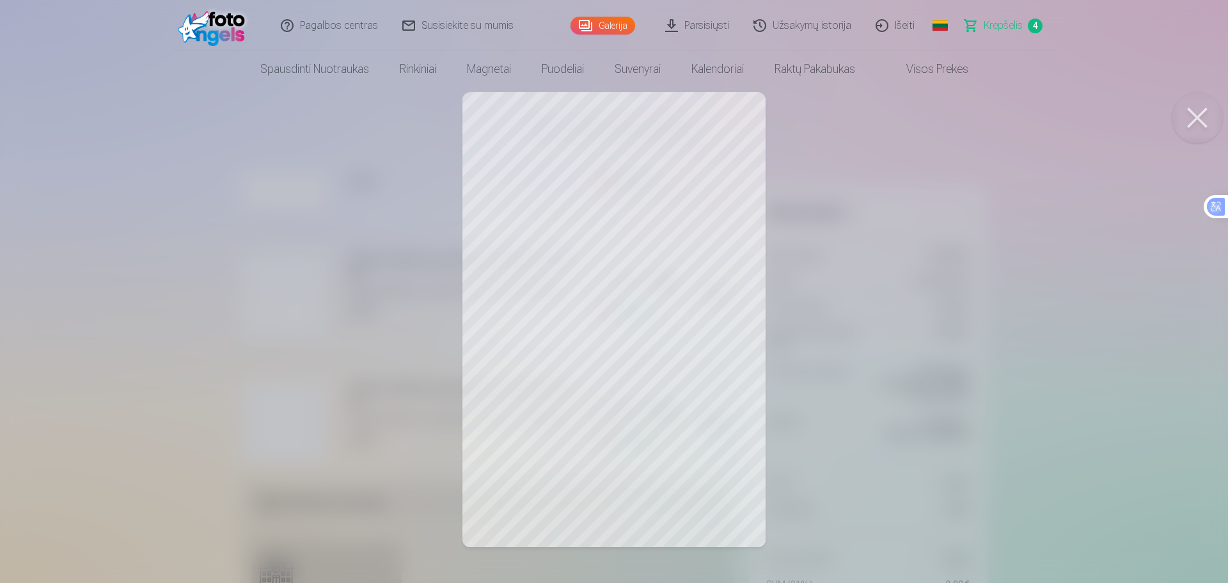
click at [1201, 119] on button at bounding box center [1196, 117] width 51 height 51
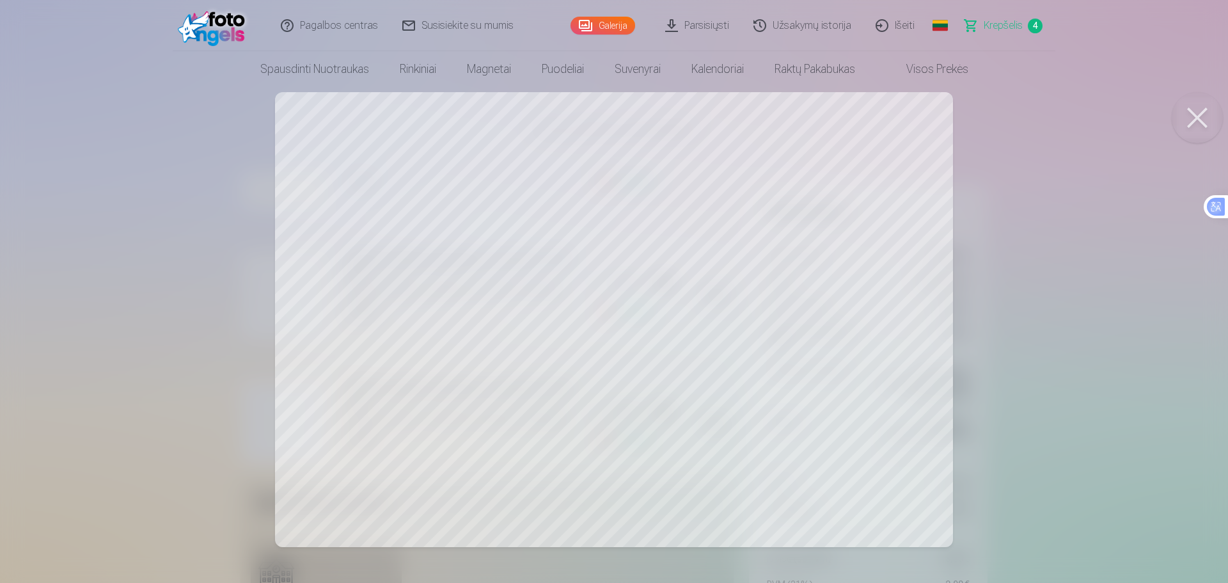
click at [1186, 109] on button at bounding box center [1196, 117] width 51 height 51
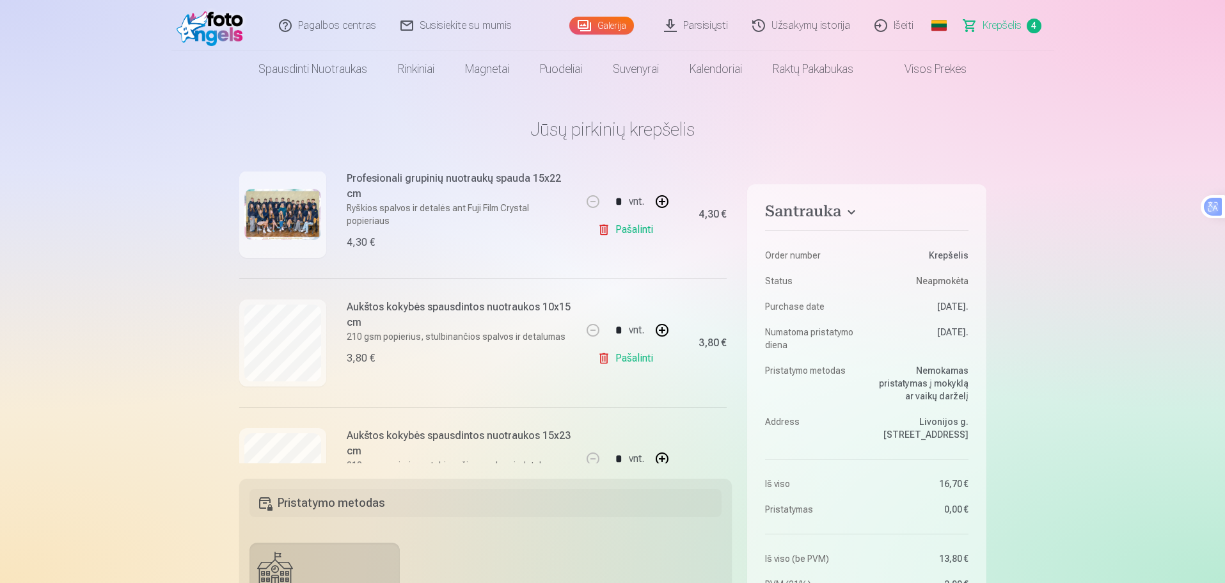
scroll to position [113, 0]
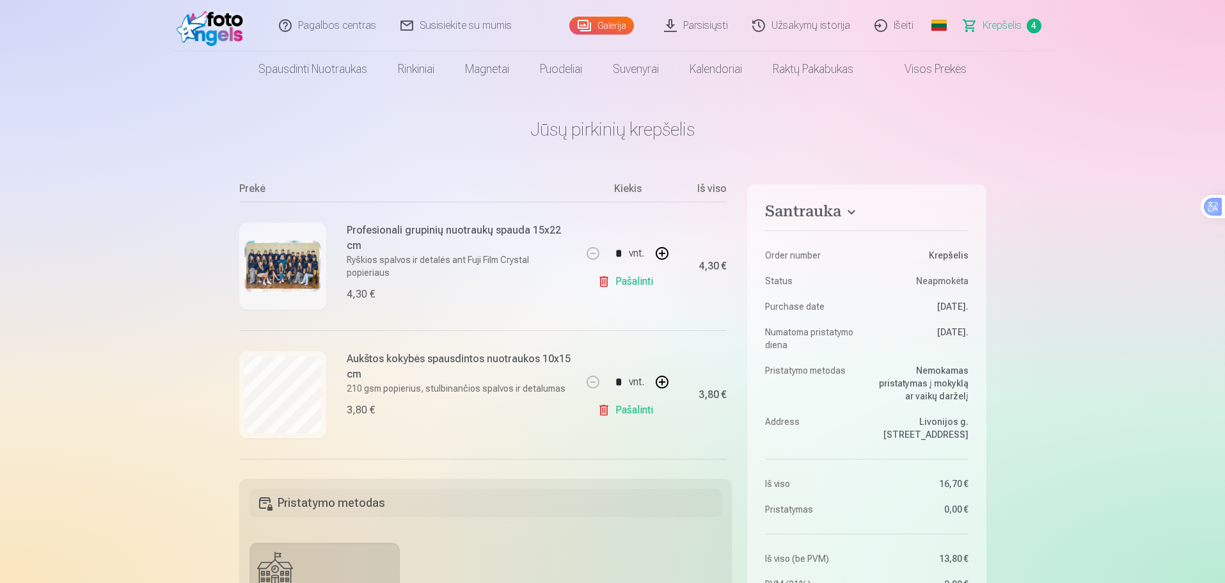
click at [276, 256] on img at bounding box center [282, 265] width 77 height 51
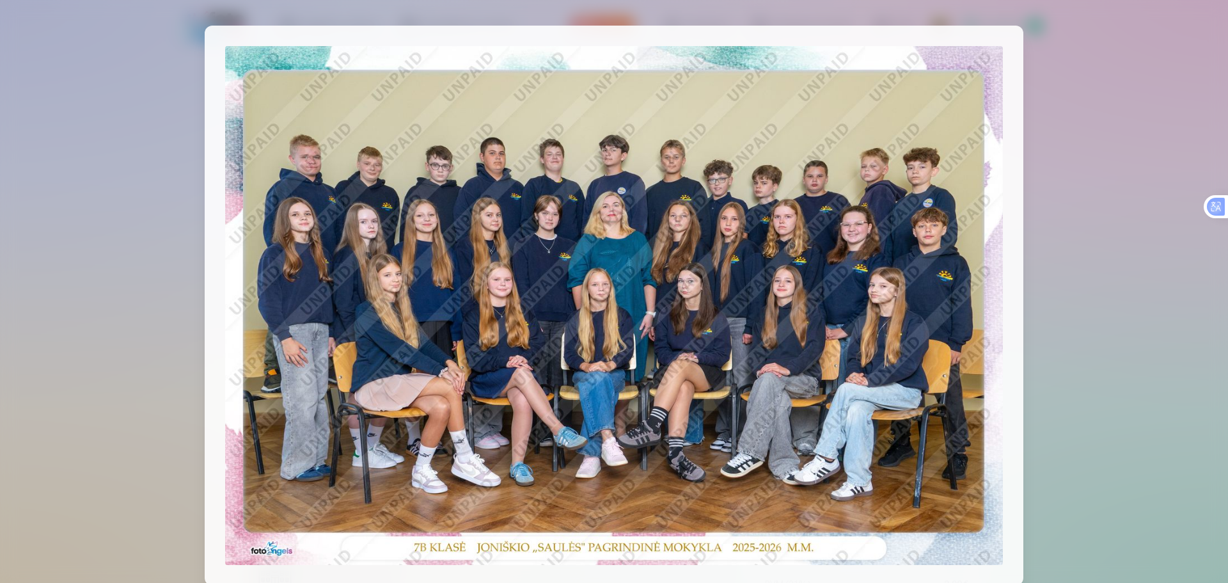
click at [1127, 181] on div at bounding box center [614, 291] width 1228 height 583
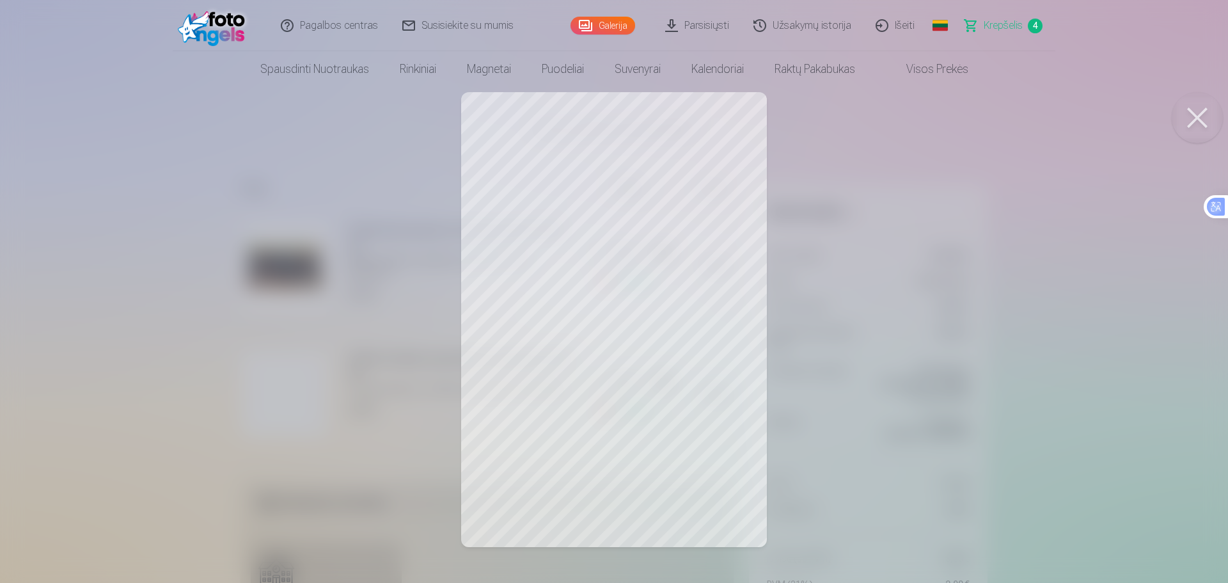
click at [999, 296] on div at bounding box center [614, 291] width 1228 height 583
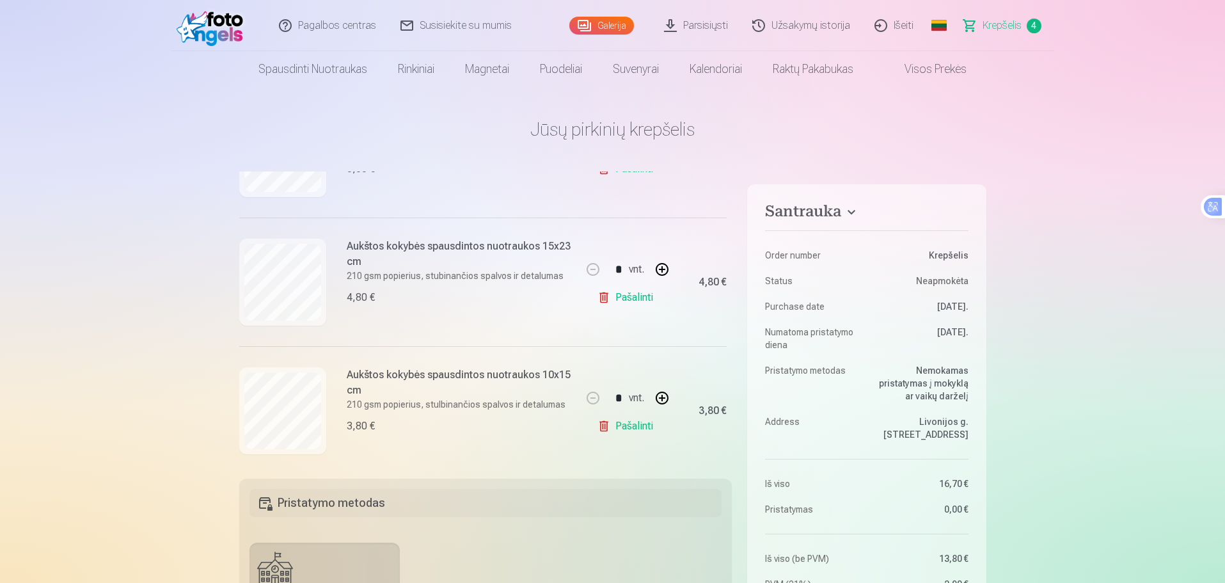
scroll to position [369, 0]
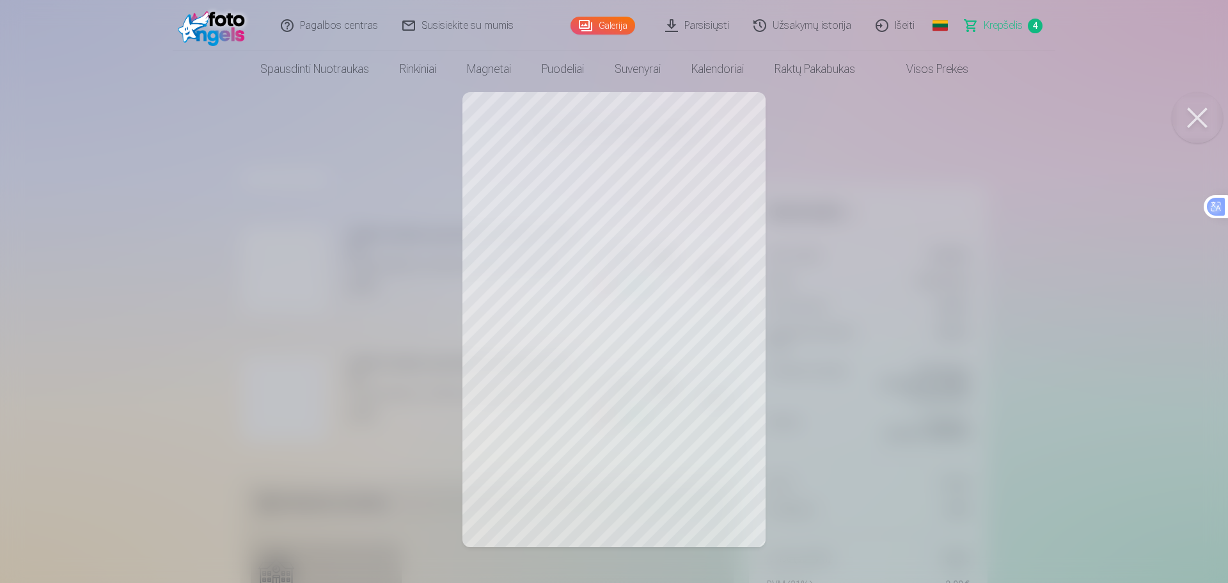
click at [946, 285] on div at bounding box center [614, 291] width 1228 height 583
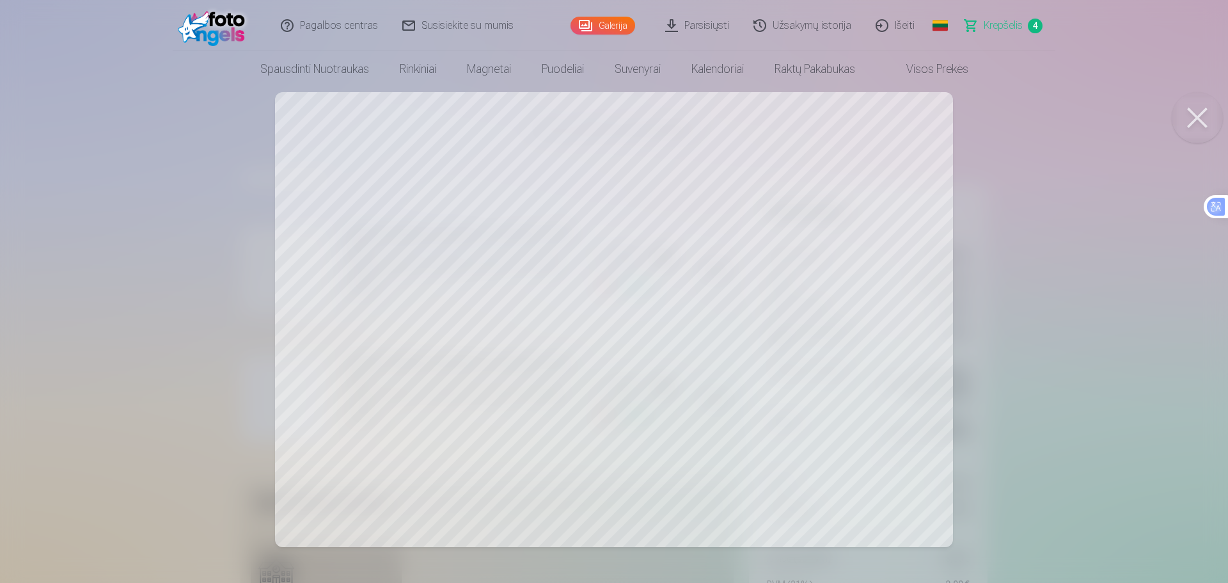
click at [1031, 325] on div at bounding box center [614, 291] width 1228 height 583
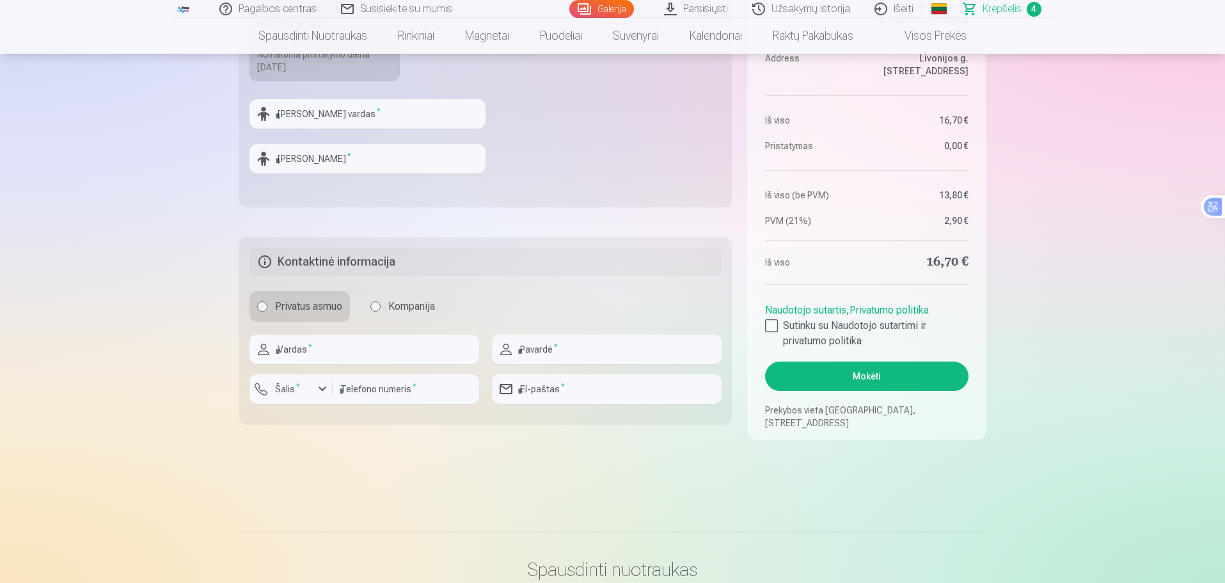
scroll to position [682, 0]
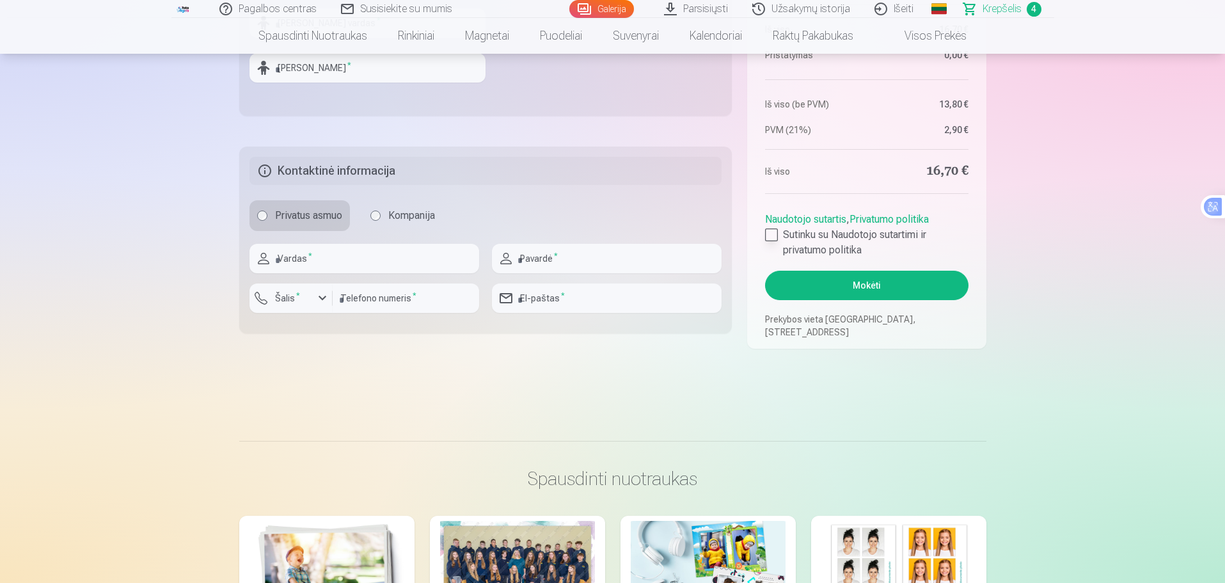
click at [772, 231] on div at bounding box center [771, 234] width 13 height 13
click at [873, 285] on button "Mokėti" at bounding box center [866, 284] width 203 height 29
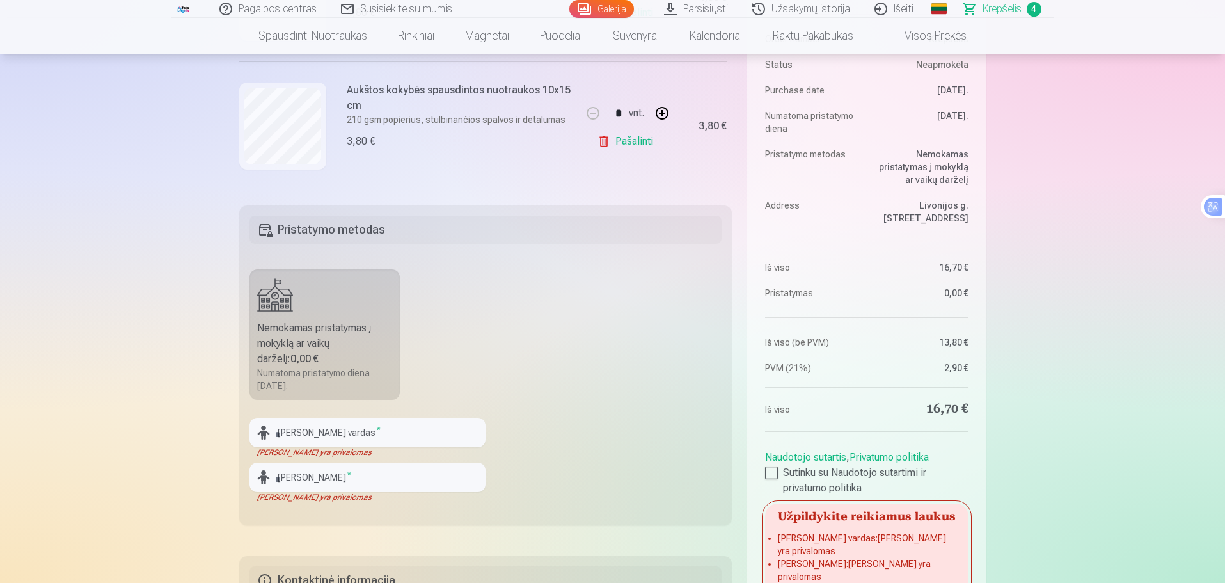
scroll to position [512, 0]
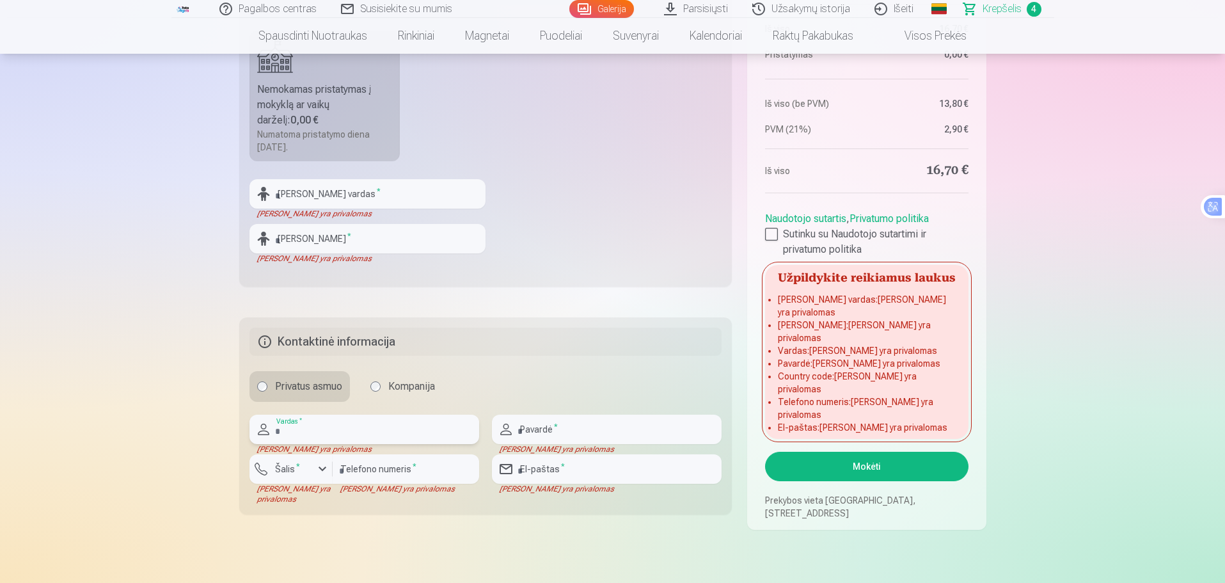
click at [348, 430] on input "text" at bounding box center [364, 428] width 230 height 29
type input "*****"
type input "*********"
type input "**********"
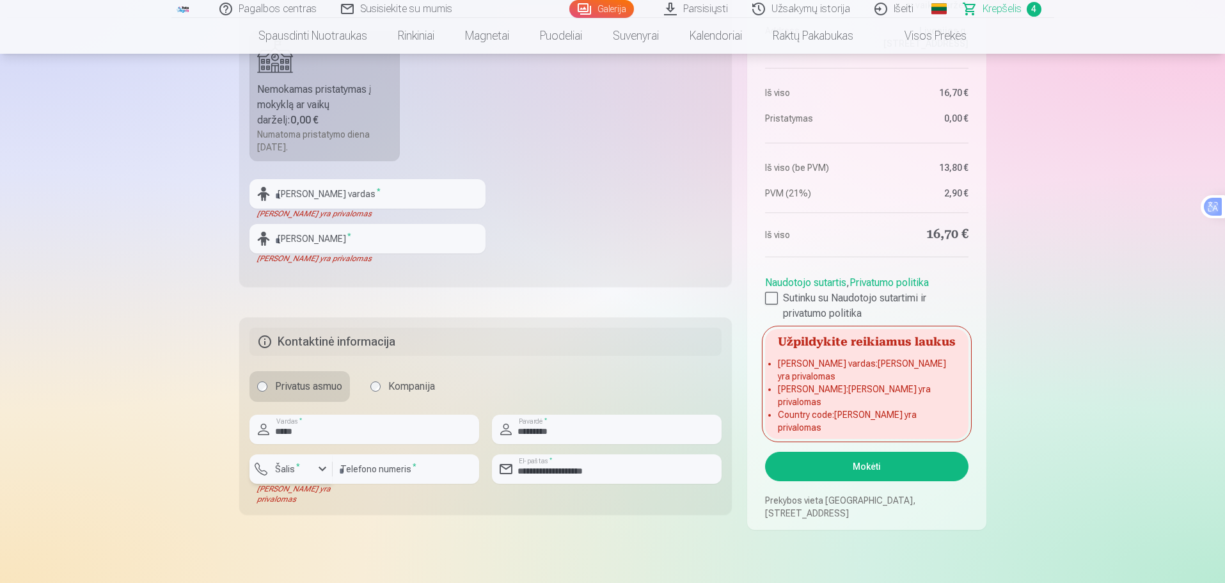
click at [308, 466] on div "button" at bounding box center [294, 470] width 38 height 13
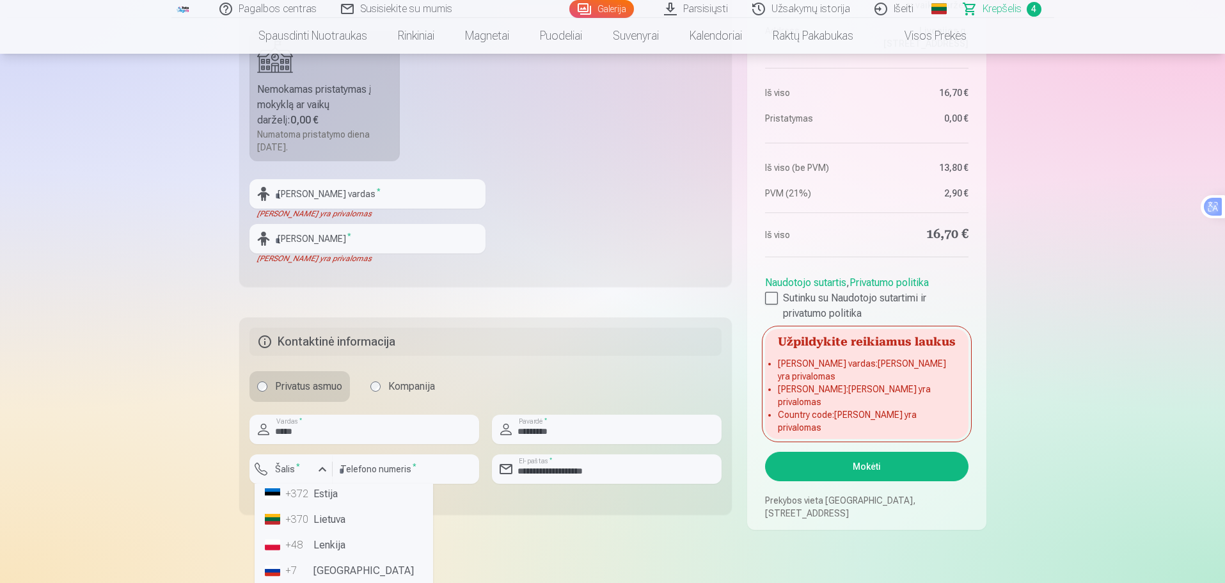
scroll to position [85, 0]
click at [317, 520] on li "+370 Lietuva" at bounding box center [344, 522] width 168 height 26
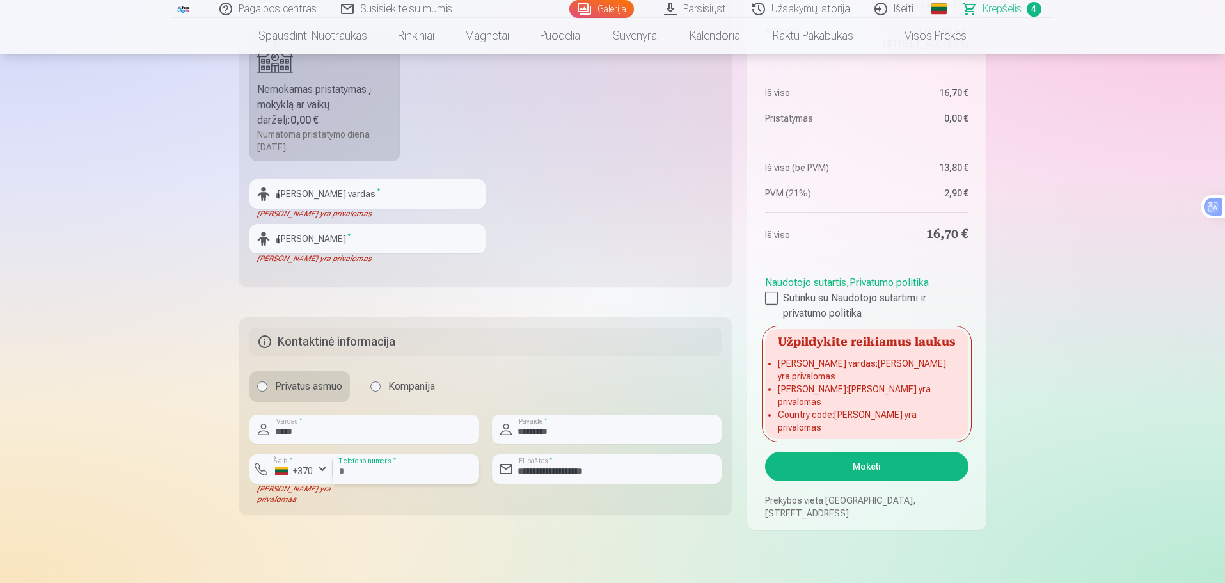
click at [344, 471] on input "*********" at bounding box center [406, 468] width 146 height 29
type input "********"
click at [669, 552] on main "Jūsų pirkinių krepšelis Santrauka Order number Krepšelis Status Neapmokėta Purc…" at bounding box center [612, 82] width 747 height 1015
click at [869, 466] on button "Mokėti" at bounding box center [866, 465] width 203 height 29
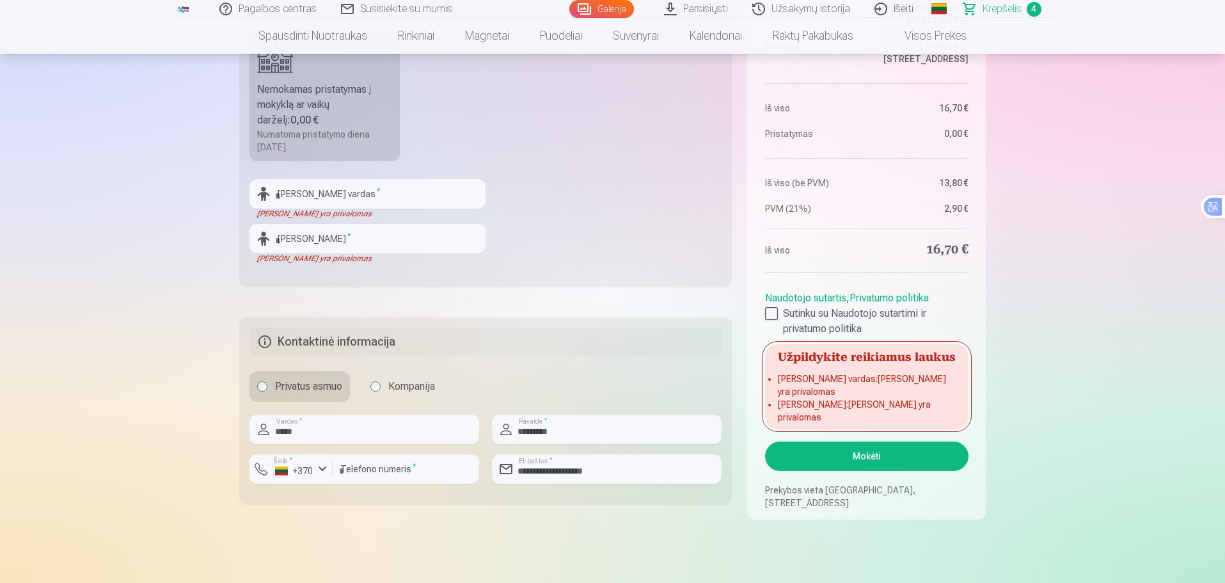
click at [865, 451] on button "Mokėti" at bounding box center [866, 455] width 203 height 29
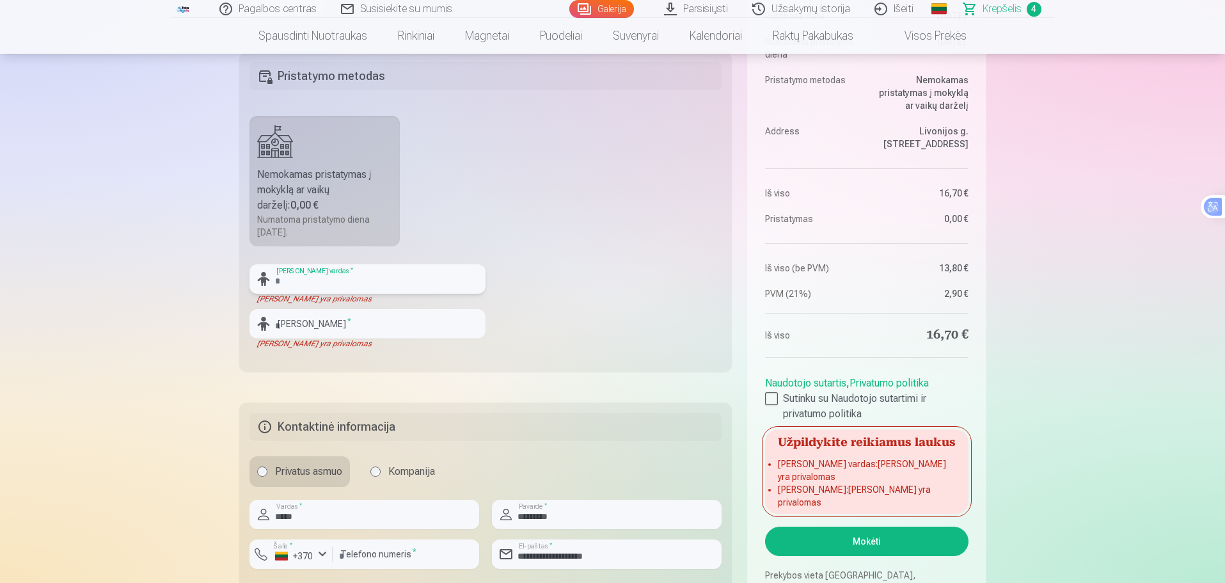
click at [313, 282] on input "text" at bounding box center [367, 278] width 236 height 29
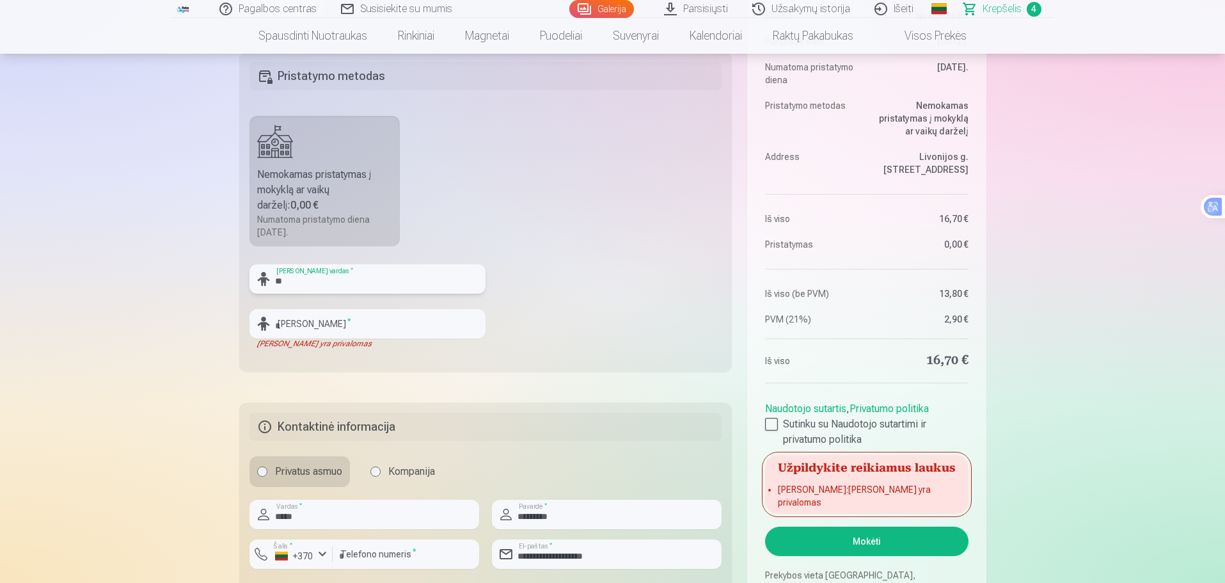
type input "*"
type input "******"
click at [301, 325] on input "text" at bounding box center [367, 323] width 236 height 29
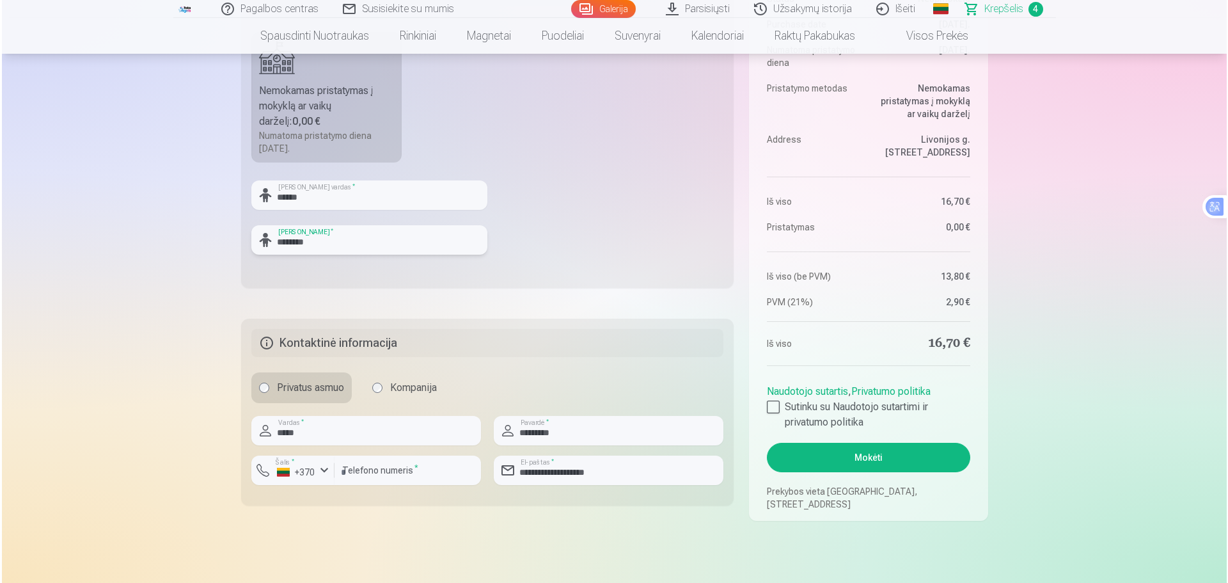
scroll to position [512, 0]
type input "********"
click at [849, 456] on button "Mokėti" at bounding box center [866, 455] width 203 height 29
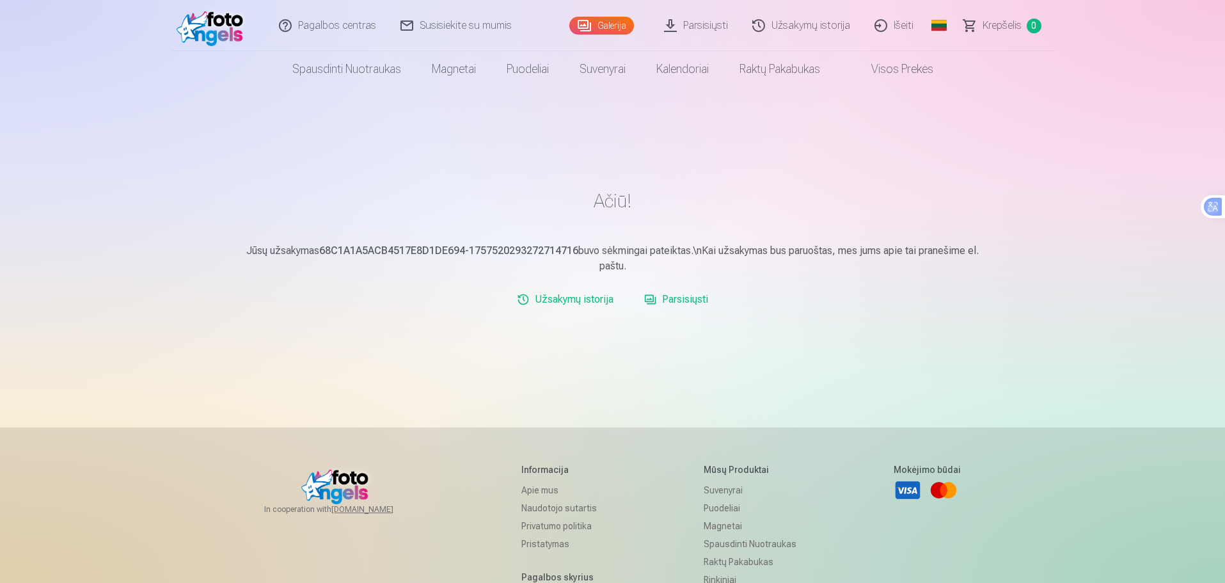
click at [897, 22] on link "Išeiti" at bounding box center [894, 25] width 63 height 51
